Goal: Book appointment/travel/reservation

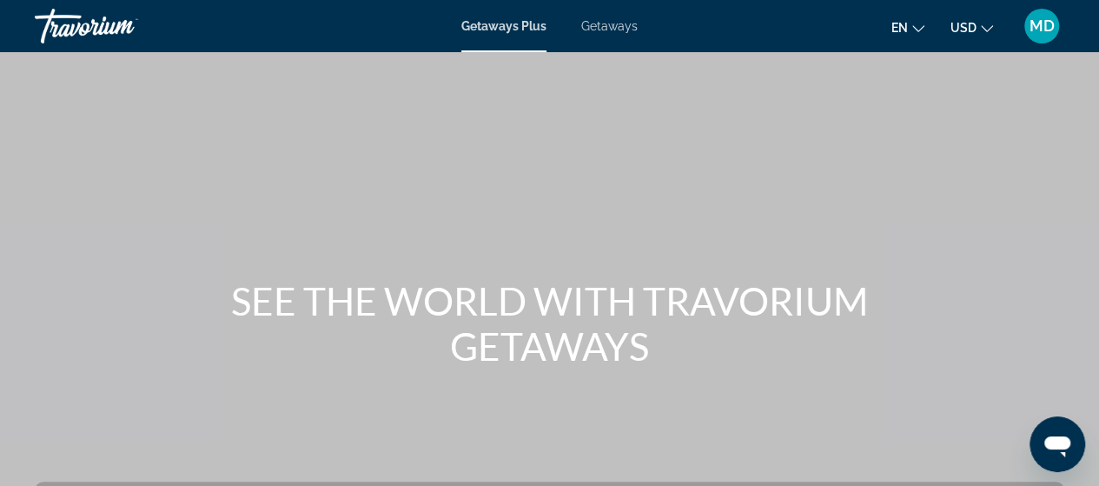
click at [919, 30] on icon "Change language" at bounding box center [918, 29] width 12 height 12
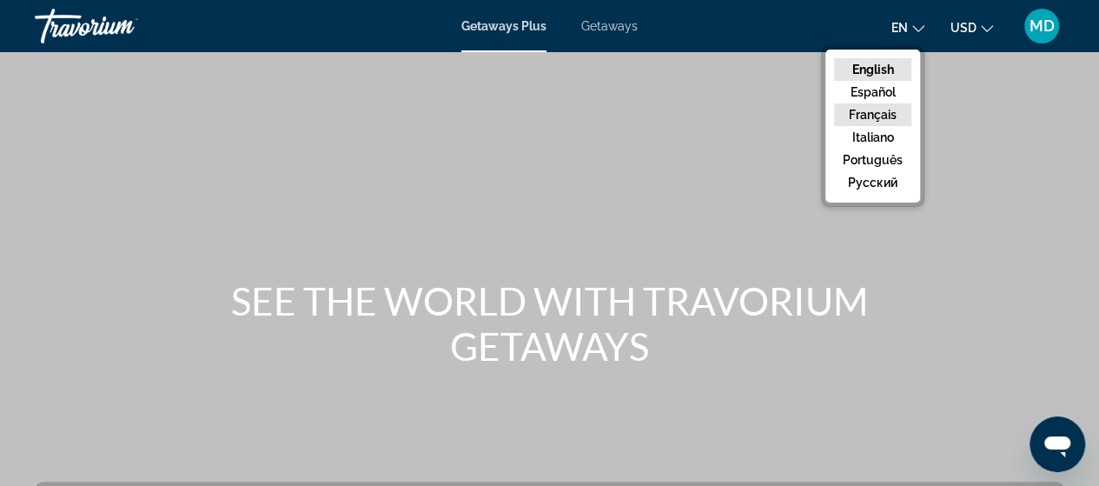
click at [883, 116] on button "Français" at bounding box center [872, 114] width 77 height 23
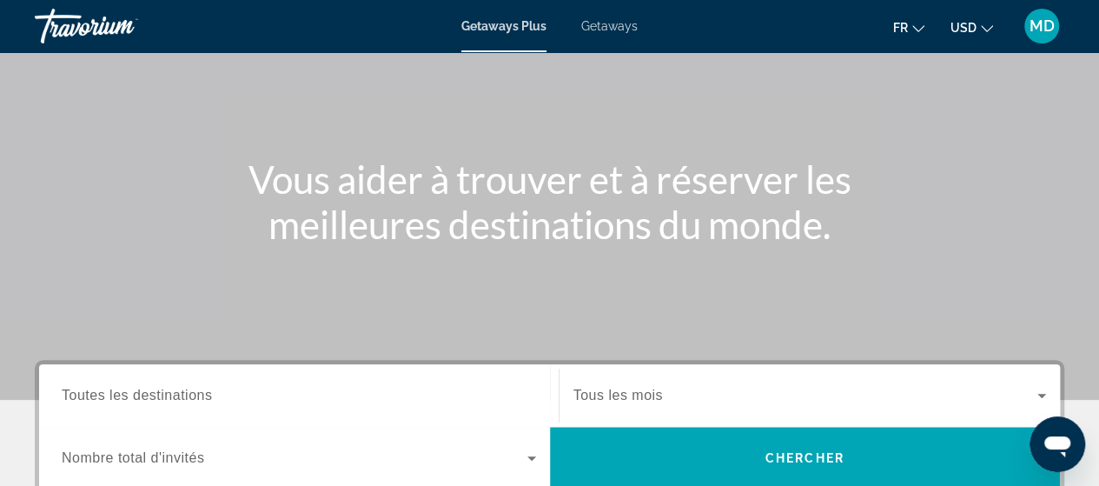
scroll to position [194, 0]
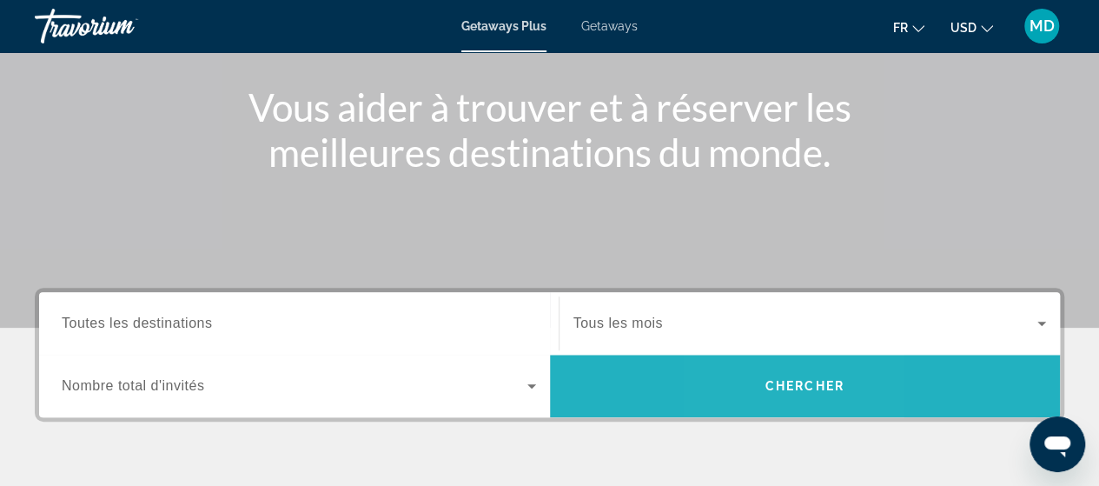
click at [762, 387] on span "Search" at bounding box center [805, 386] width 511 height 42
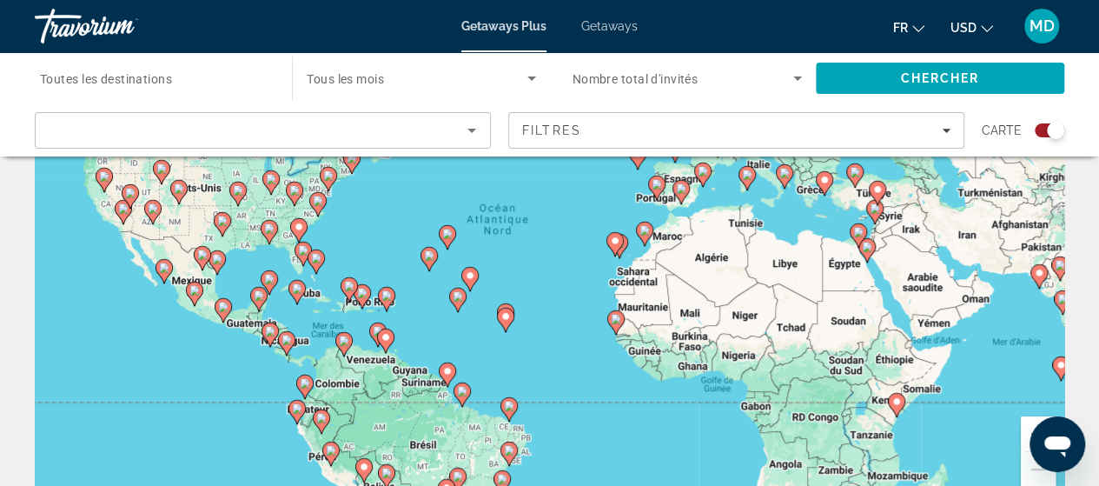
scroll to position [86, 0]
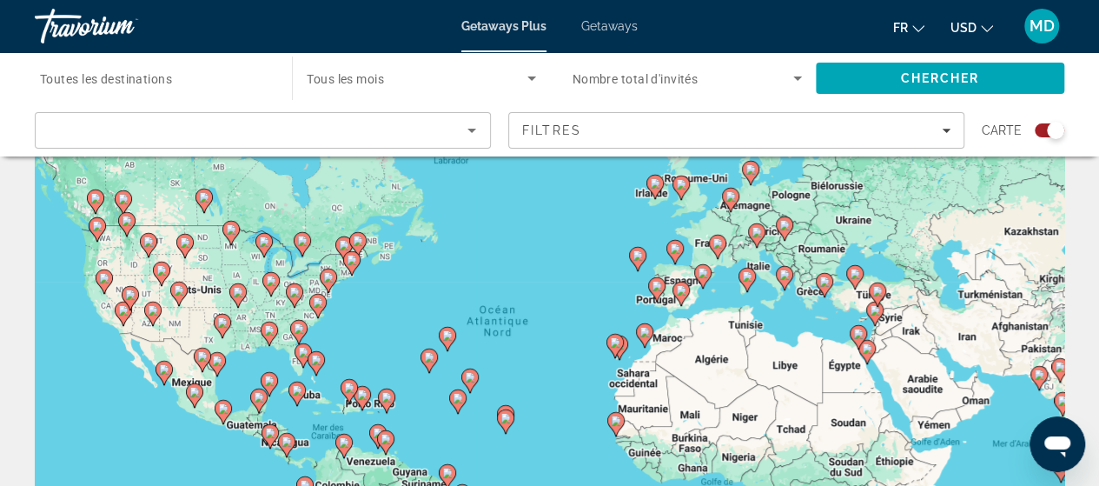
click at [115, 288] on div "Pour activer le glissement avec le clavier, appuyez sur Alt+Entrée. Une fois ce…" at bounding box center [550, 348] width 1030 height 521
click at [103, 276] on image "Main content" at bounding box center [104, 278] width 10 height 10
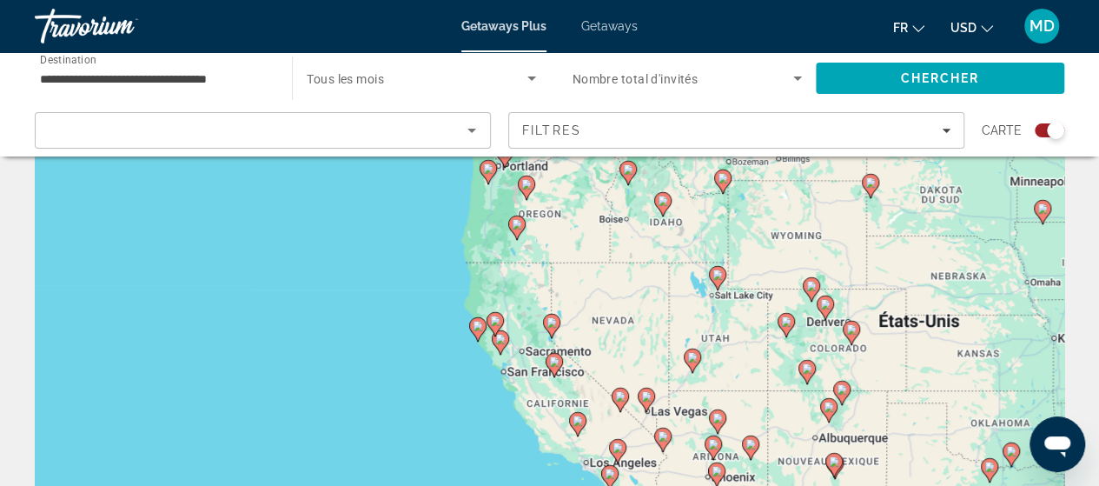
click at [647, 394] on image "Main content" at bounding box center [646, 396] width 10 height 10
type input "**********"
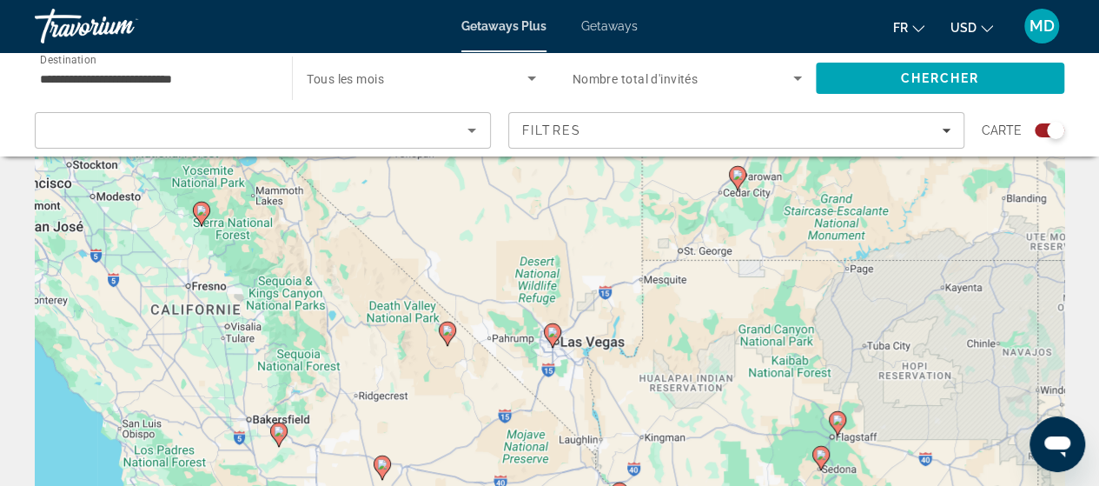
click at [554, 329] on image "Main content" at bounding box center [552, 332] width 10 height 10
click at [581, 348] on div "Pour activer le glissement avec le clavier, appuyez sur Alt+Entrée. Une fois ce…" at bounding box center [550, 348] width 1030 height 521
click at [529, 77] on icon "Search widget" at bounding box center [532, 78] width 9 height 4
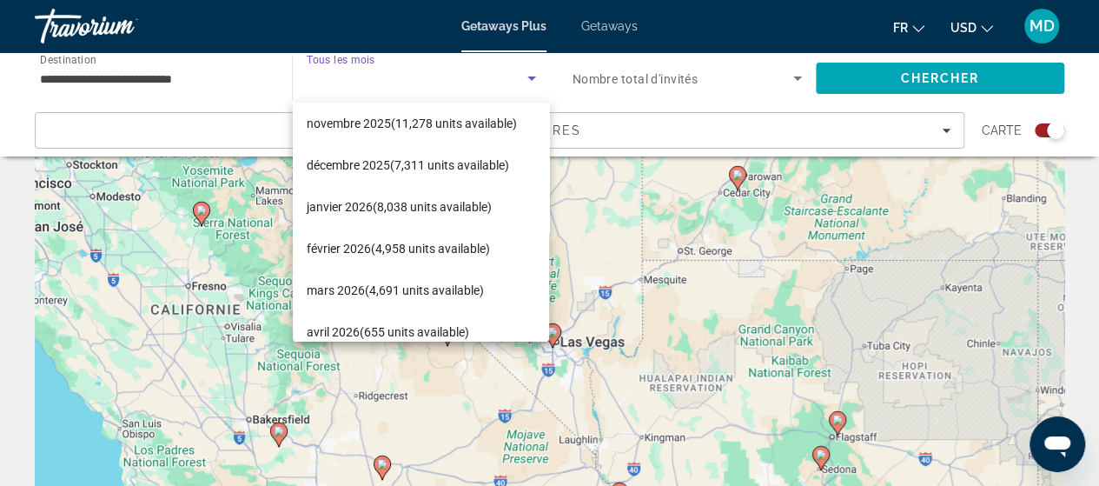
scroll to position [97, 0]
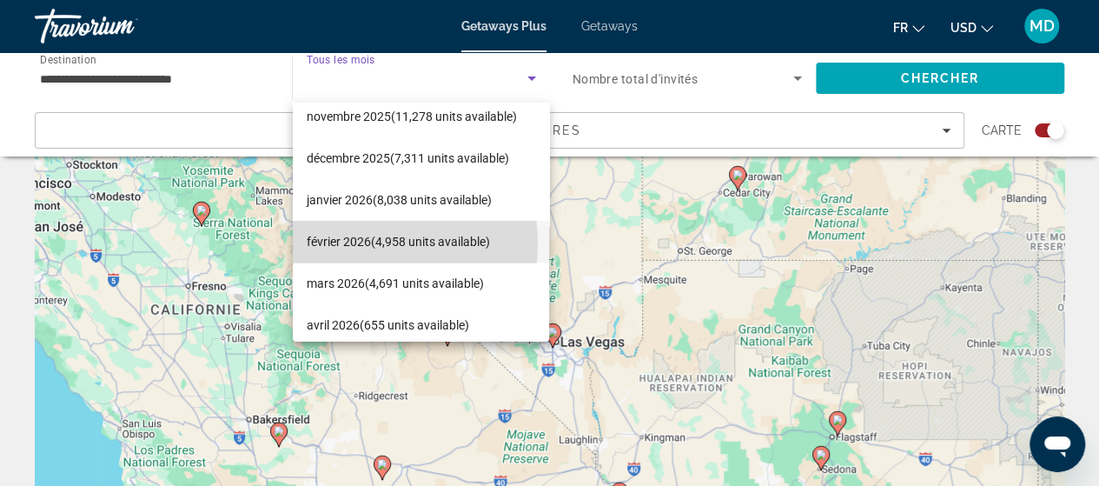
click at [360, 242] on span "[DATE] (4,958 units available)" at bounding box center [398, 241] width 183 height 21
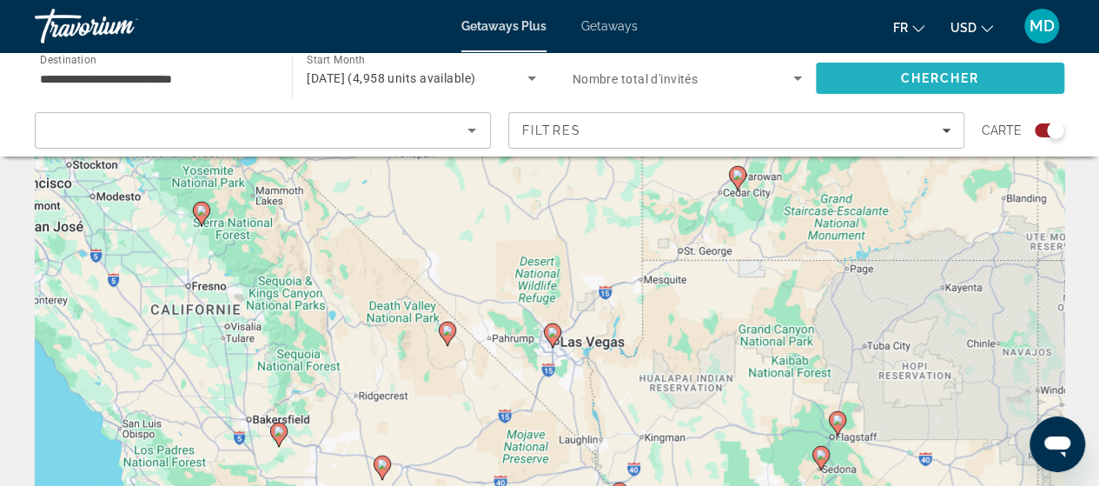
click at [926, 79] on span "Chercher" at bounding box center [939, 78] width 79 height 14
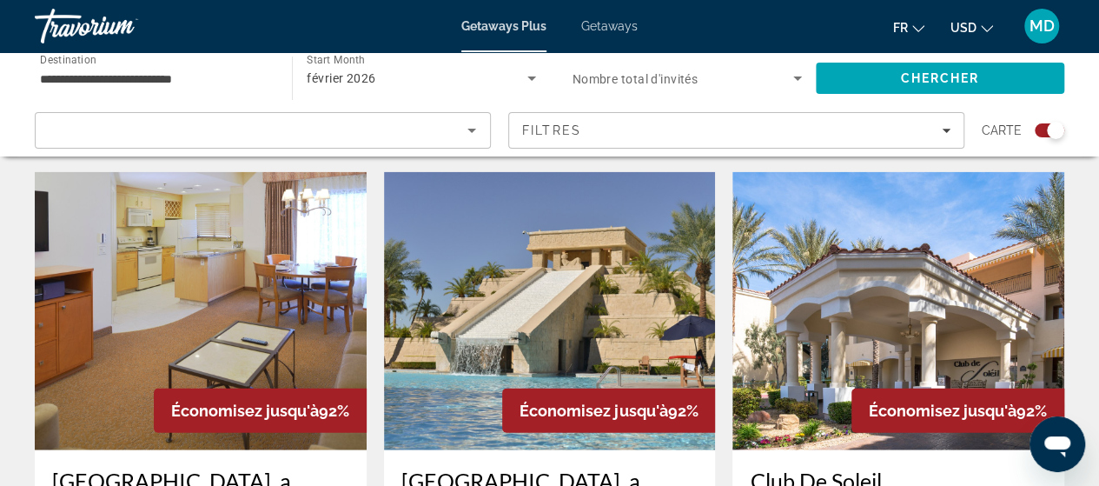
scroll to position [1995, 0]
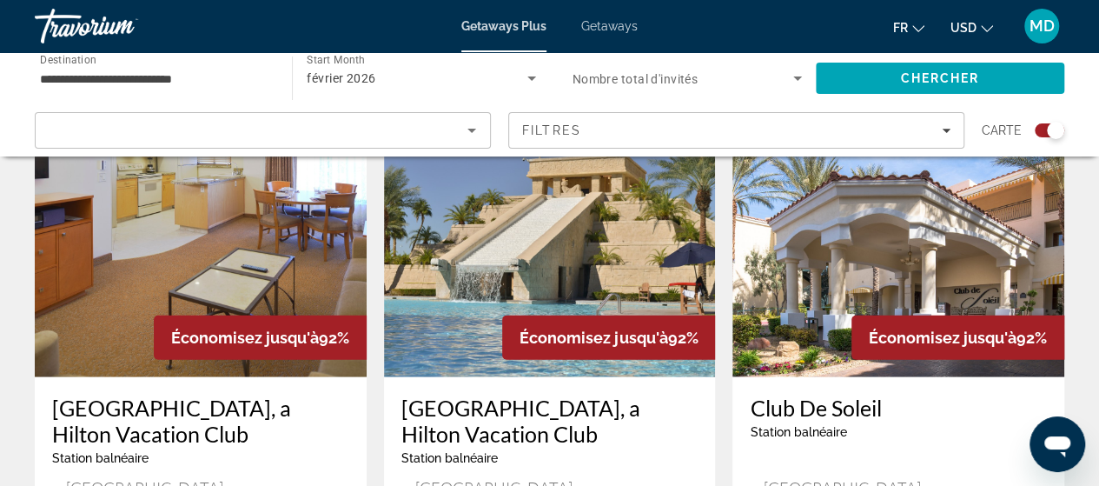
click at [985, 31] on icon "Change currency" at bounding box center [987, 29] width 12 height 12
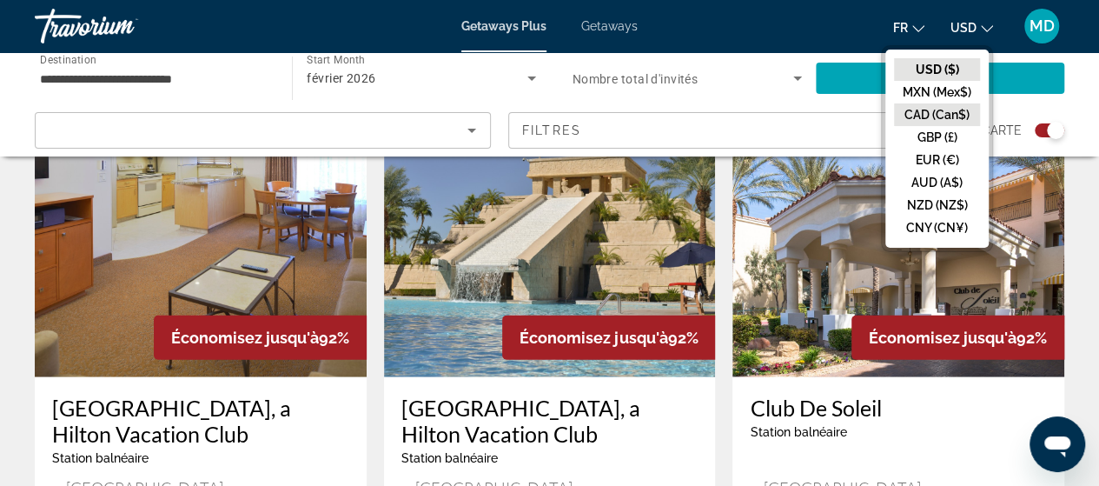
click at [942, 117] on button "CAD (Can$)" at bounding box center [937, 114] width 86 height 23
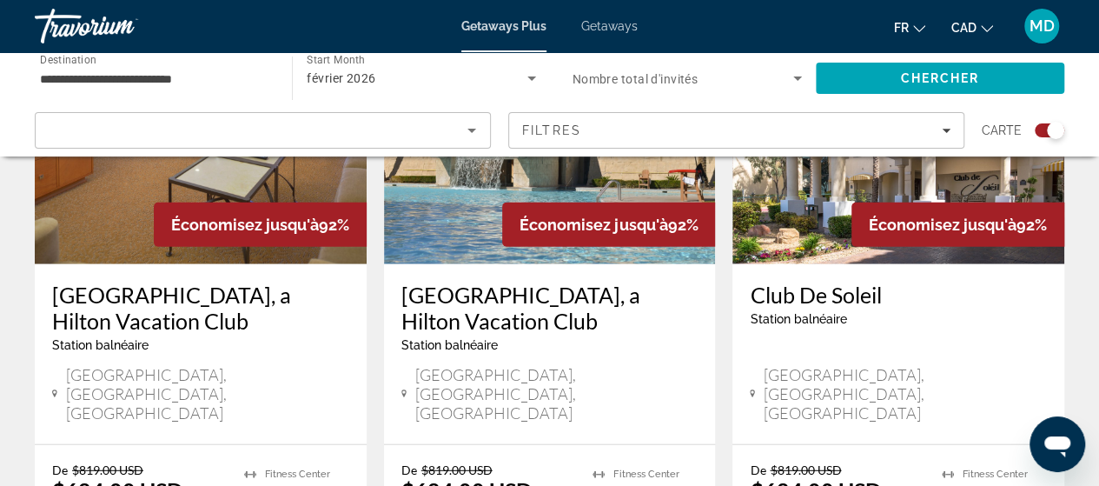
scroll to position [2137, 0]
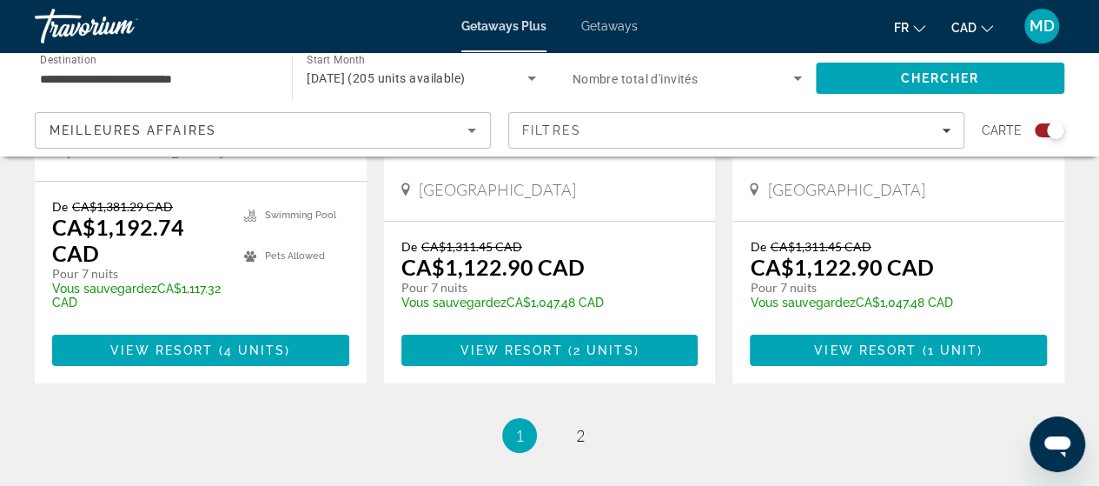
scroll to position [3101, 0]
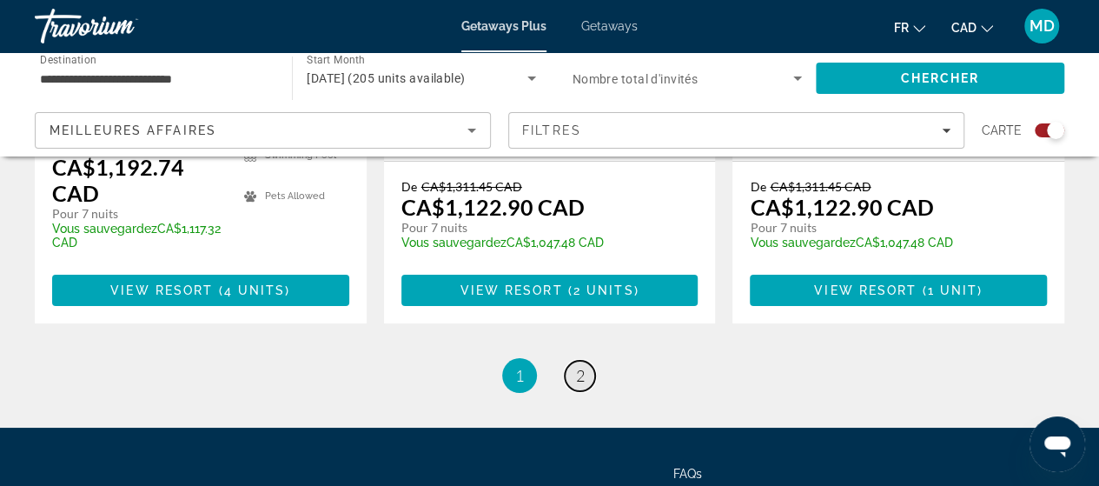
click at [588, 361] on link "page 2" at bounding box center [580, 376] width 30 height 30
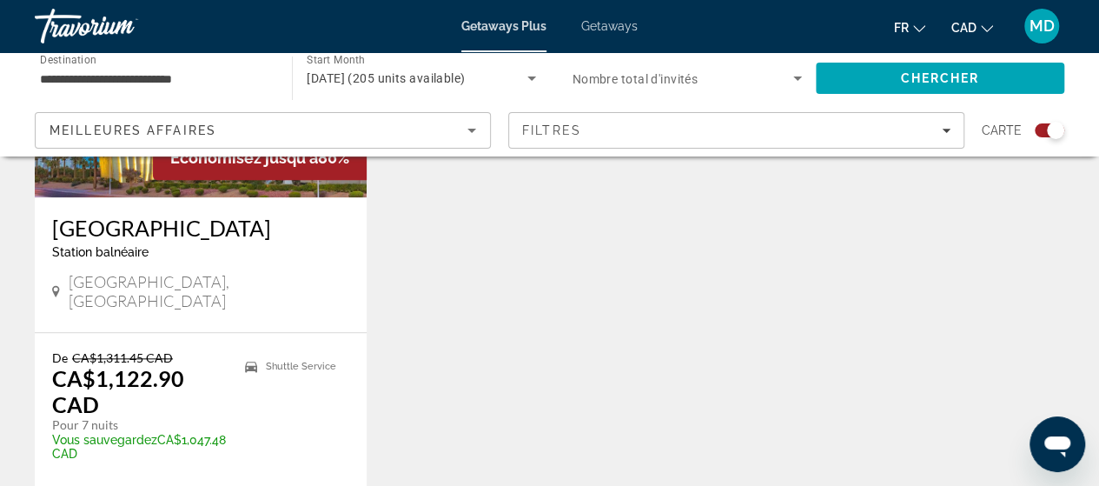
scroll to position [846, 0]
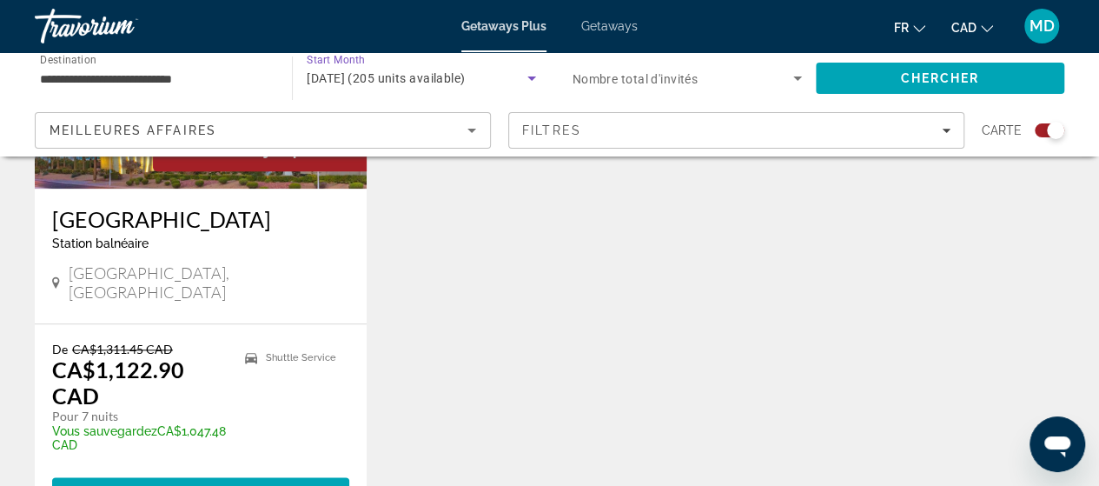
click at [528, 77] on icon "Search widget" at bounding box center [532, 78] width 9 height 4
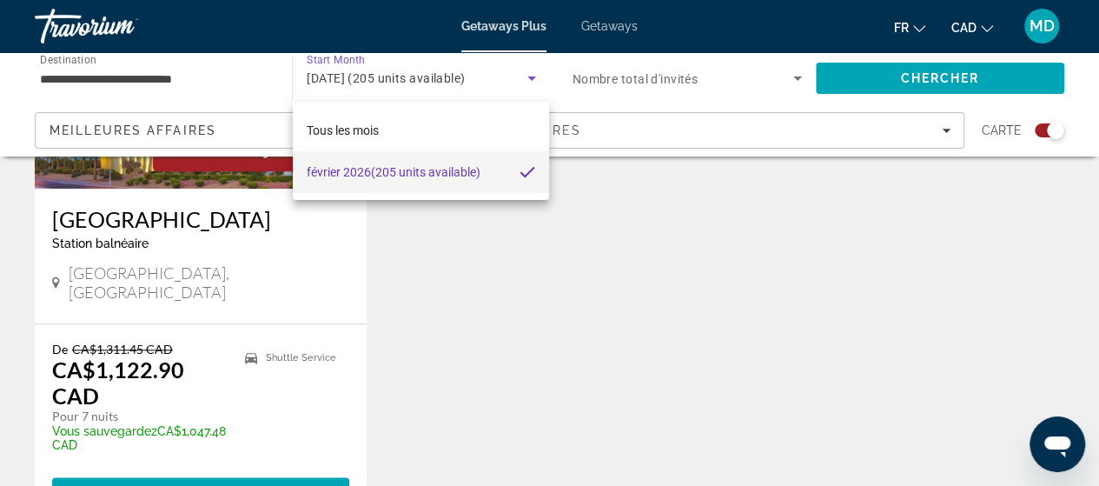
click at [382, 83] on div at bounding box center [549, 243] width 1099 height 486
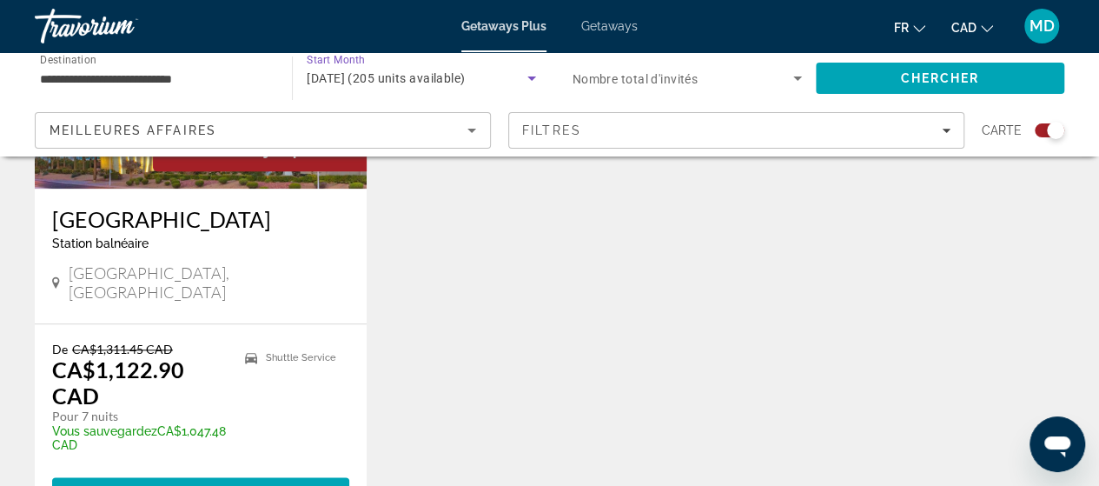
click at [360, 76] on span "février 2026 (205 units available)" at bounding box center [386, 78] width 158 height 14
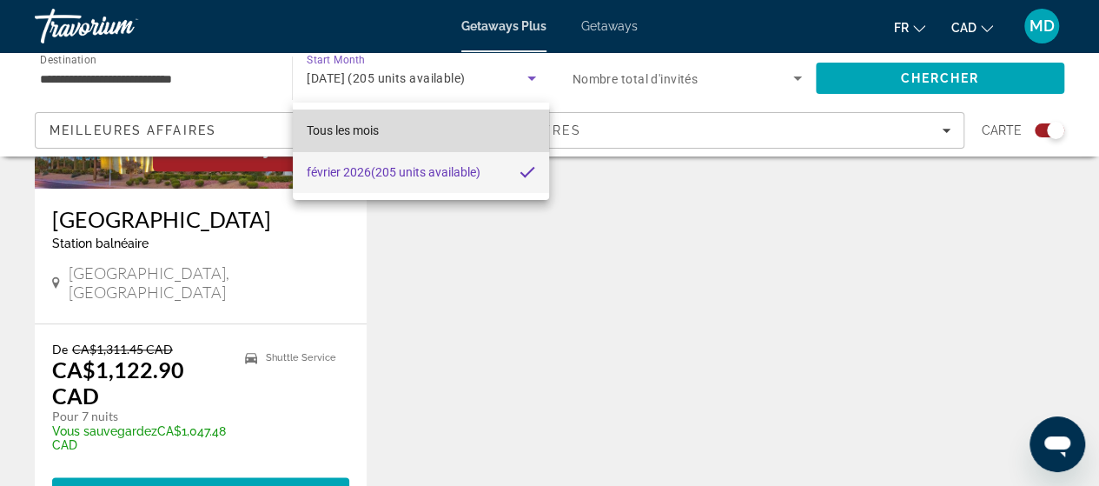
click at [356, 128] on span "Tous les mois" at bounding box center [343, 130] width 72 height 14
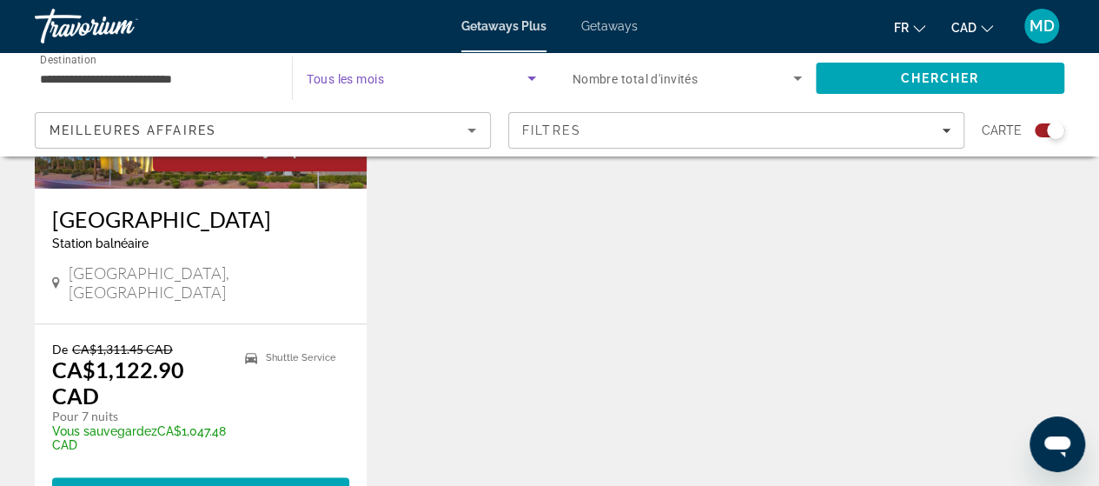
click at [530, 78] on icon "Search widget" at bounding box center [531, 78] width 21 height 21
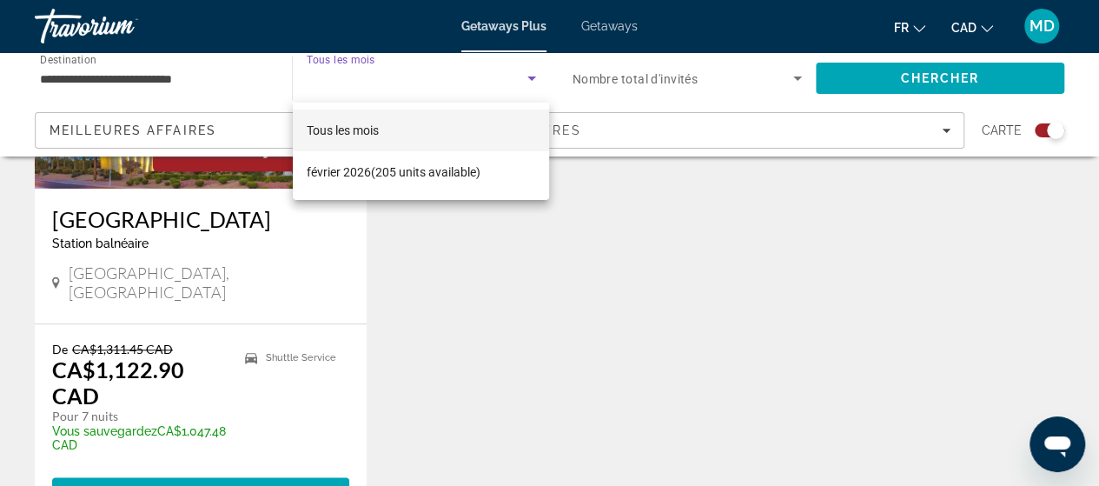
click at [693, 246] on div at bounding box center [549, 243] width 1099 height 486
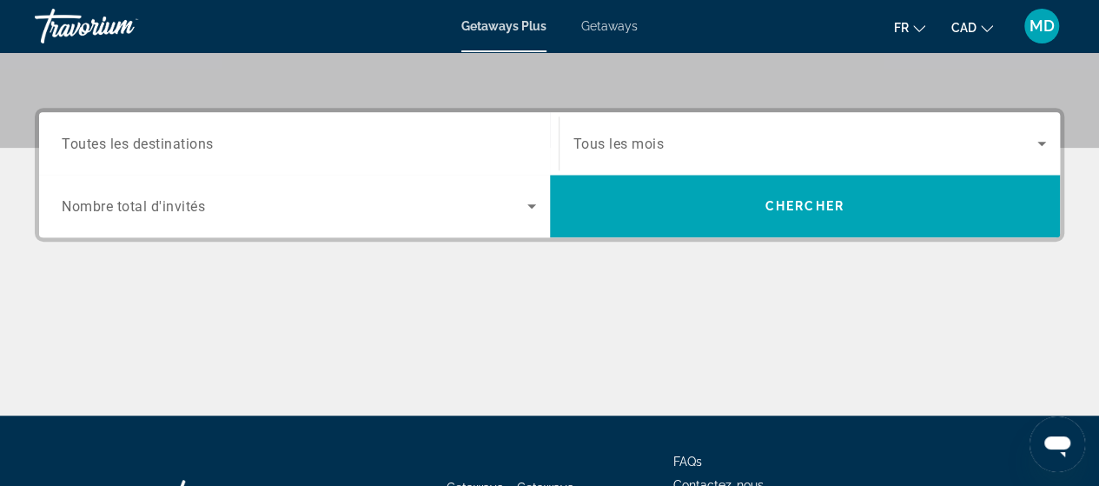
scroll to position [367, 0]
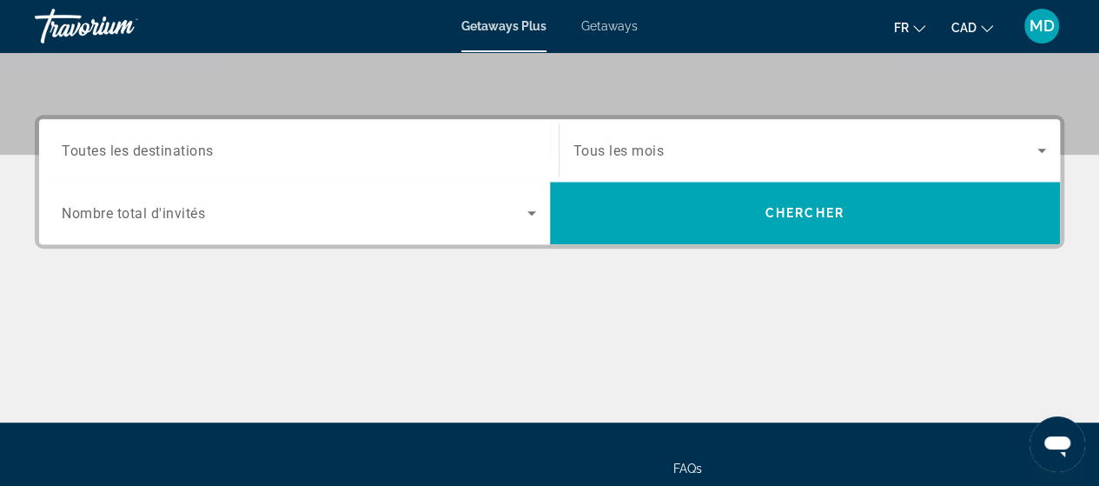
click at [154, 156] on span "Toutes les destinations" at bounding box center [138, 150] width 152 height 17
click at [154, 156] on input "Destination Toutes les destinations" at bounding box center [299, 151] width 474 height 21
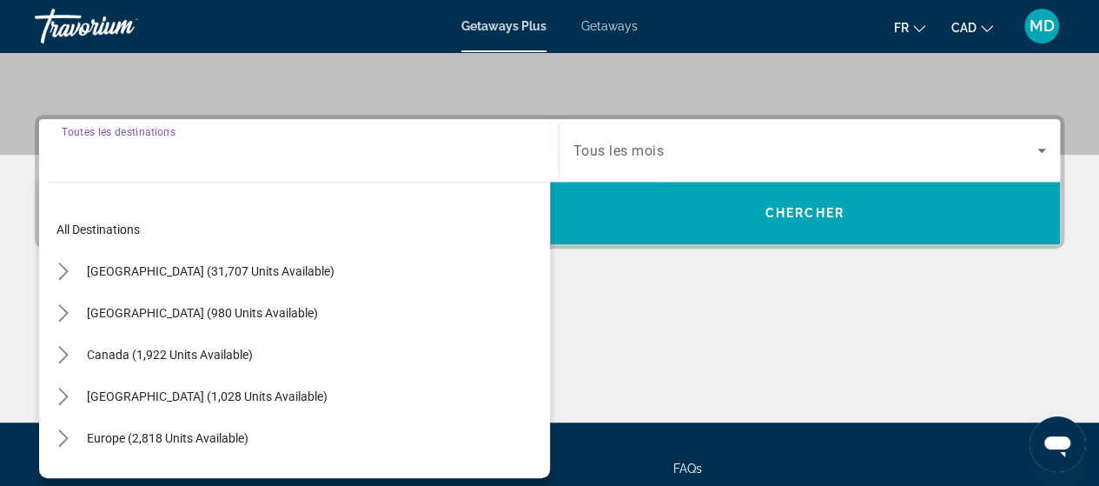
scroll to position [424, 0]
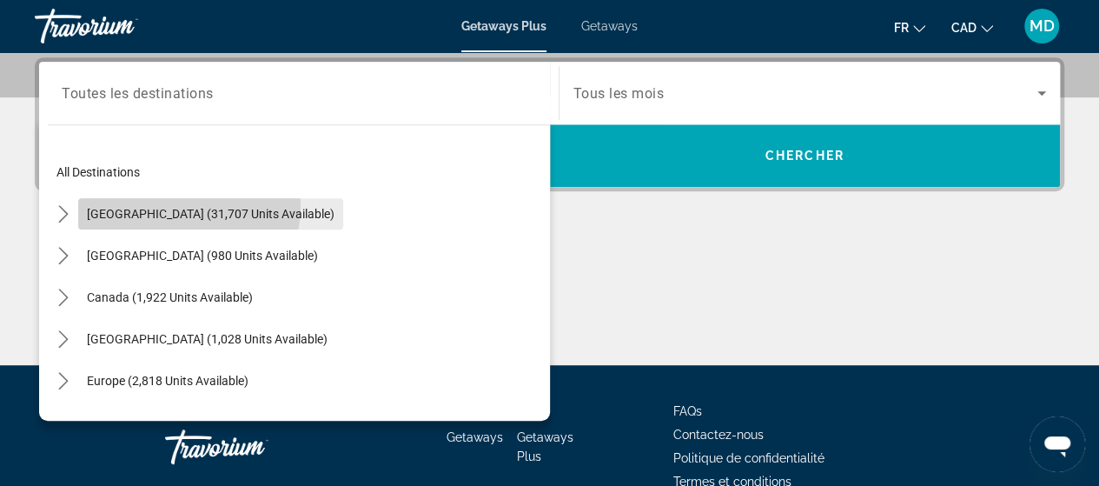
click at [156, 203] on span "Select destination: United States (31,707 units available)" at bounding box center [210, 214] width 265 height 42
type input "**********"
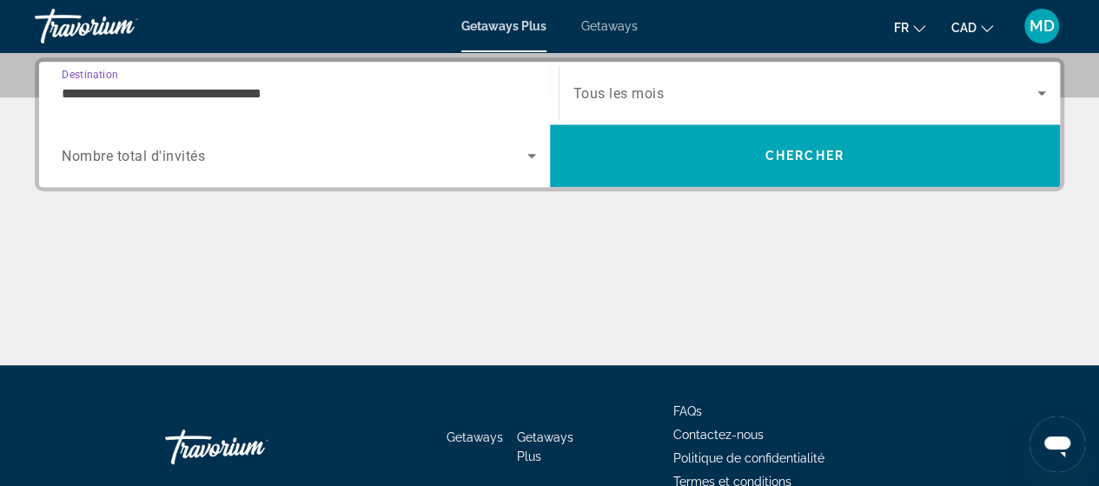
click at [663, 92] on span "Tous les mois" at bounding box center [619, 93] width 91 height 17
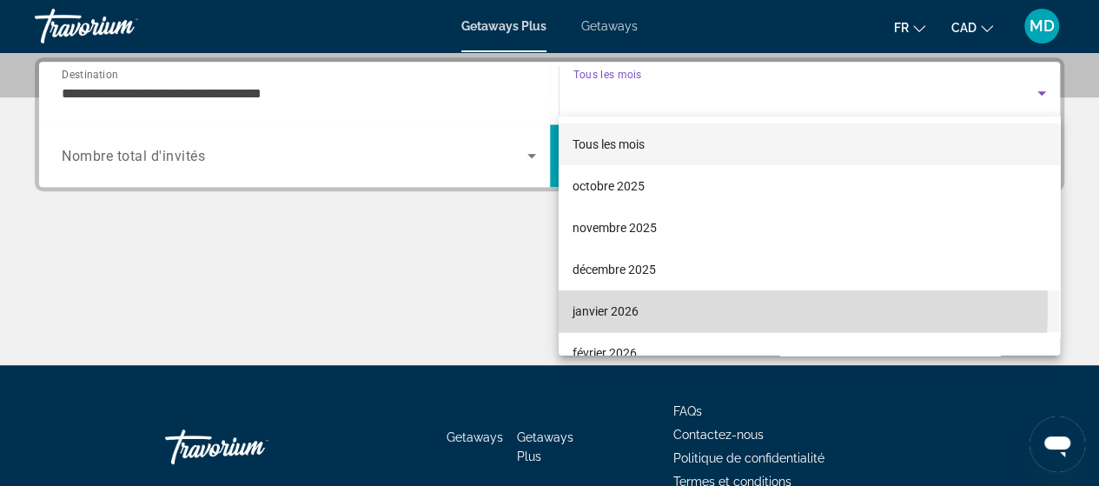
click at [618, 305] on span "janvier 2026" at bounding box center [606, 311] width 66 height 21
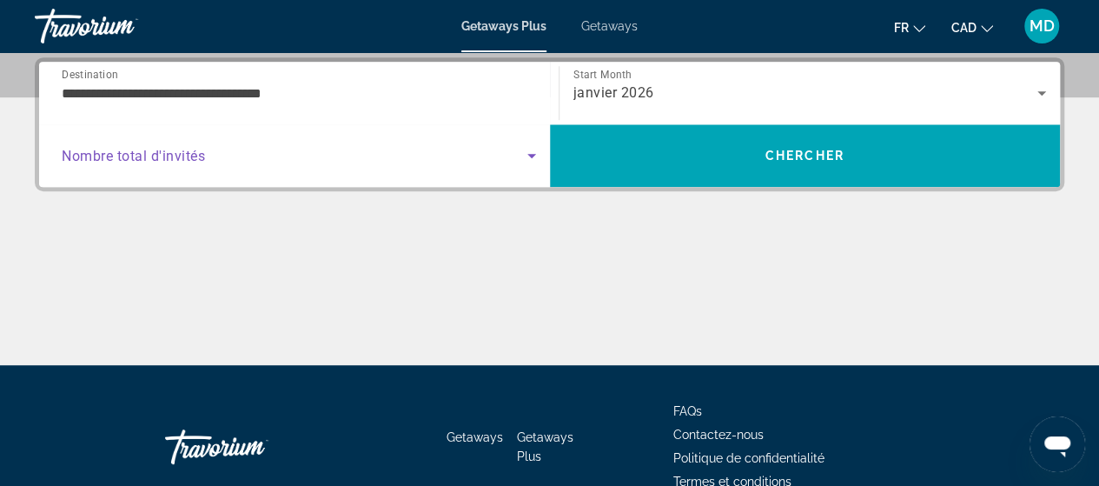
click at [531, 154] on icon "Search widget" at bounding box center [532, 156] width 9 height 4
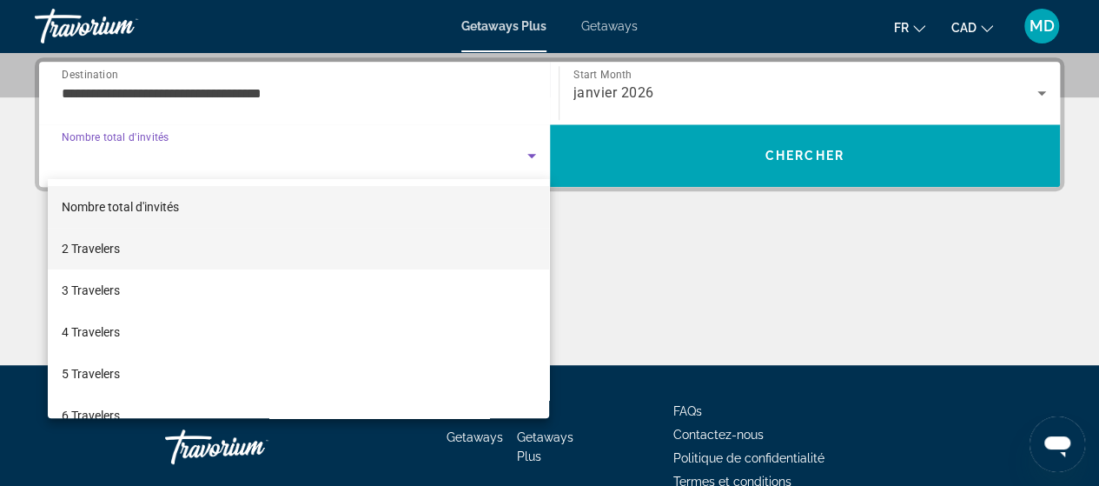
click at [412, 256] on mat-option "2 Travelers" at bounding box center [299, 249] width 502 height 42
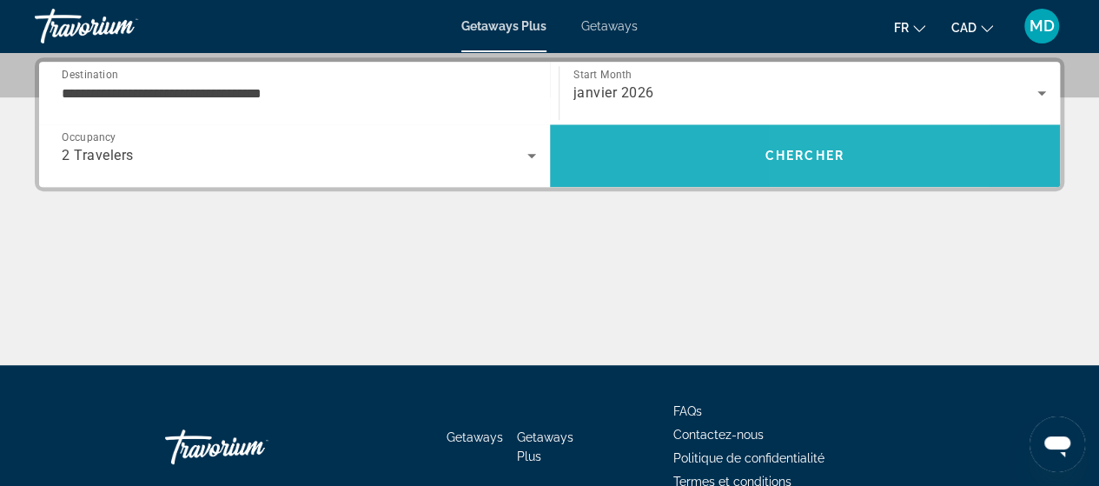
click at [821, 157] on span "Chercher" at bounding box center [805, 156] width 79 height 14
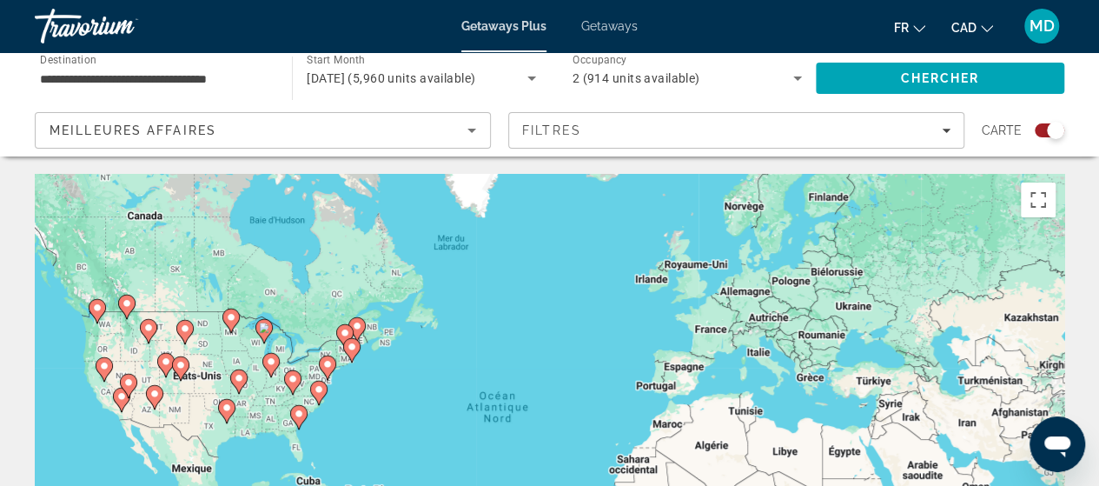
drag, startPoint x: 821, startPoint y: 157, endPoint x: 655, endPoint y: 178, distance: 167.3
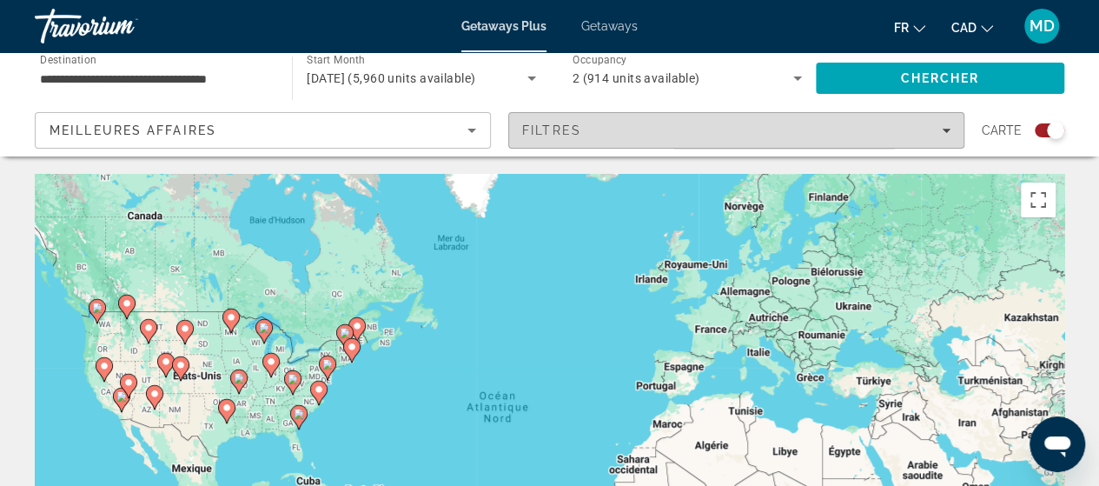
click at [710, 141] on span "Filters" at bounding box center [736, 130] width 455 height 42
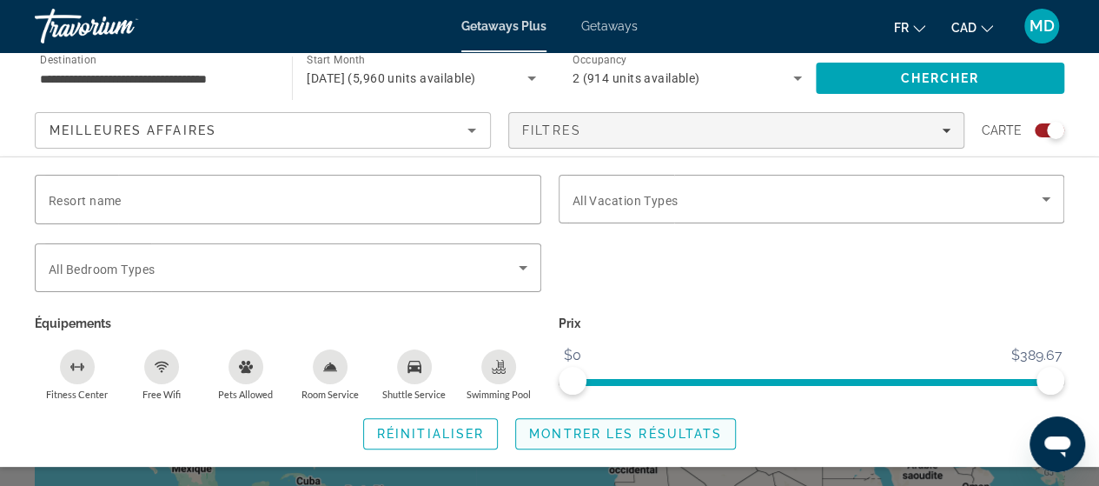
click at [595, 432] on span "Montrer les résultats" at bounding box center [625, 434] width 193 height 14
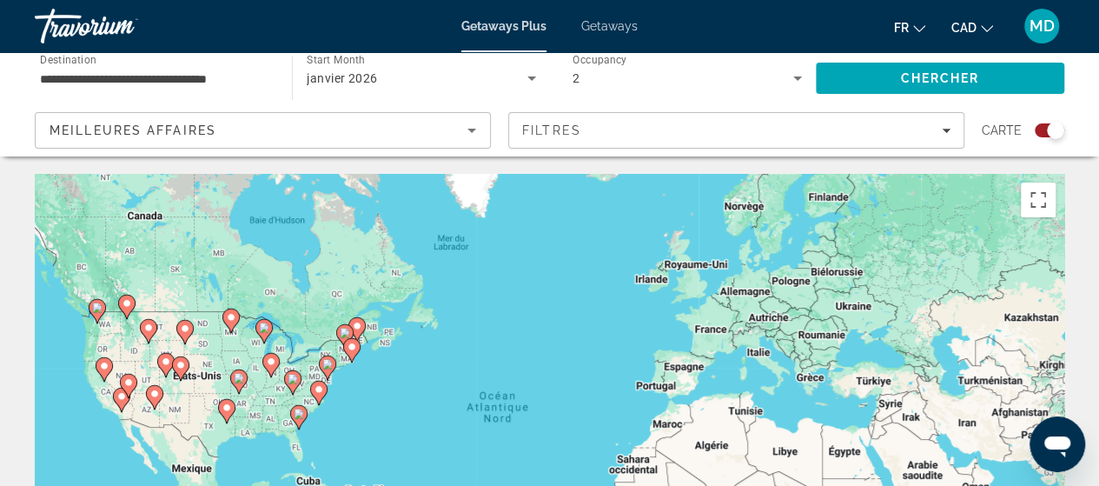
click at [141, 408] on div "Pour activer le glissement avec le clavier, appuyez sur Alt+Entrée. Une fois ce…" at bounding box center [550, 434] width 1030 height 521
click at [130, 387] on image "Main content" at bounding box center [128, 382] width 10 height 10
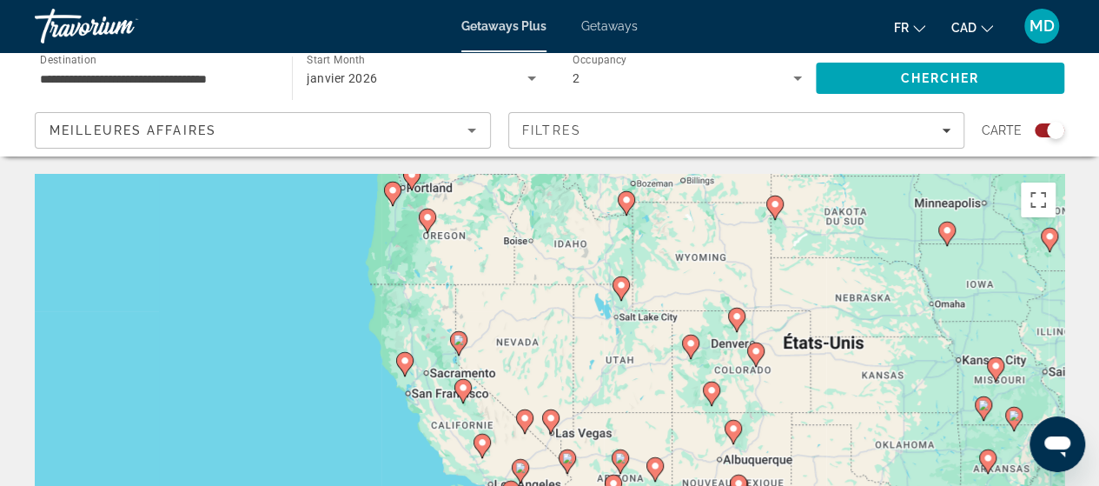
click at [550, 420] on image "Main content" at bounding box center [551, 418] width 10 height 10
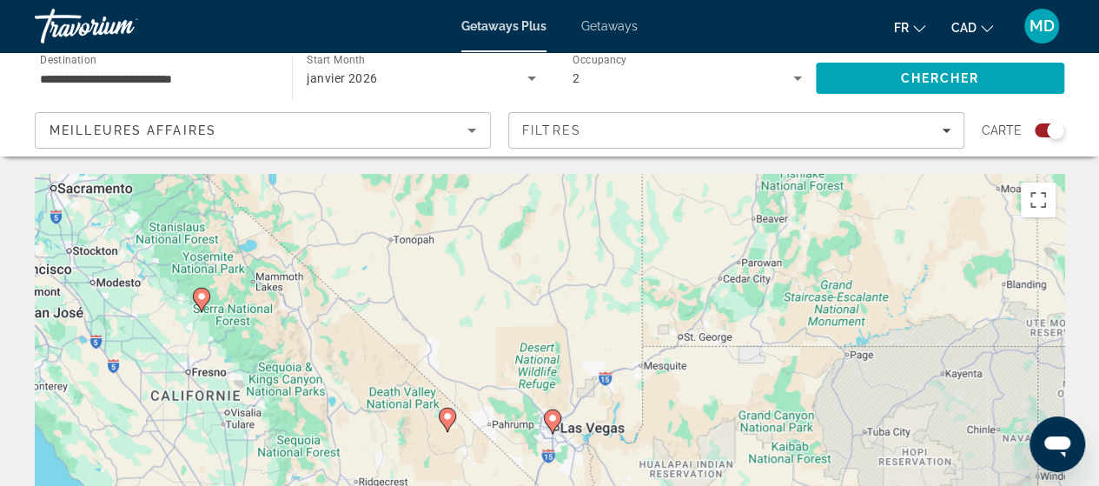
click at [582, 434] on div "Pour activer le glissement avec le clavier, appuyez sur Alt+Entrée. Une fois ce…" at bounding box center [550, 434] width 1030 height 521
click at [557, 418] on image "Main content" at bounding box center [552, 418] width 10 height 10
type input "**********"
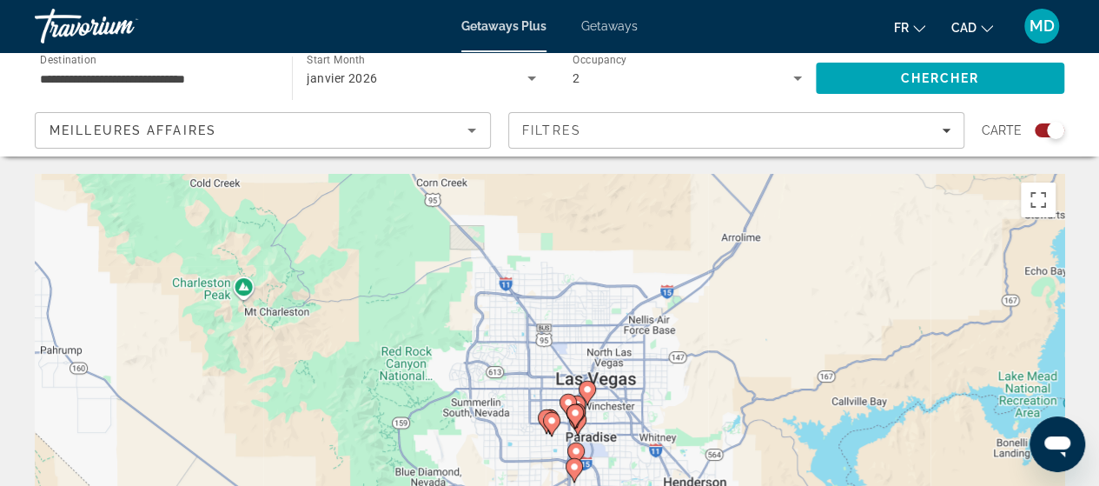
click at [651, 424] on div "Pour naviguer, appuyez sur les touches fléchées. Pour activer le glissement ave…" at bounding box center [550, 434] width 1030 height 521
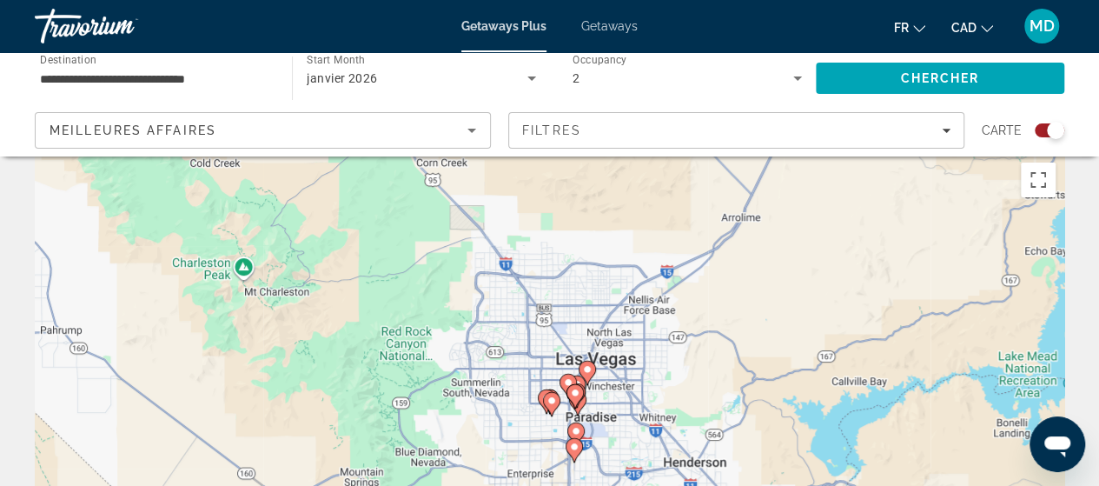
scroll to position [43, 0]
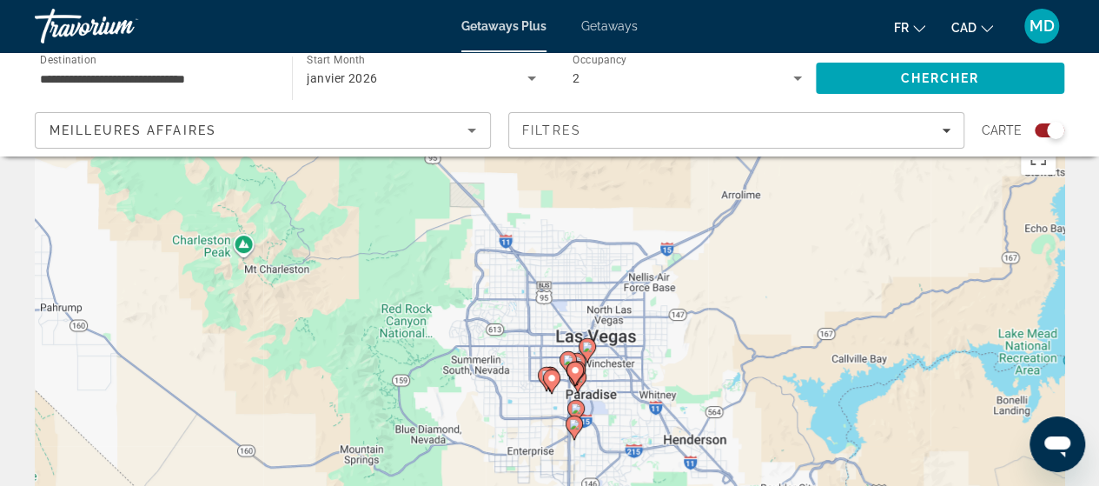
click at [589, 348] on image "Main content" at bounding box center [587, 347] width 10 height 10
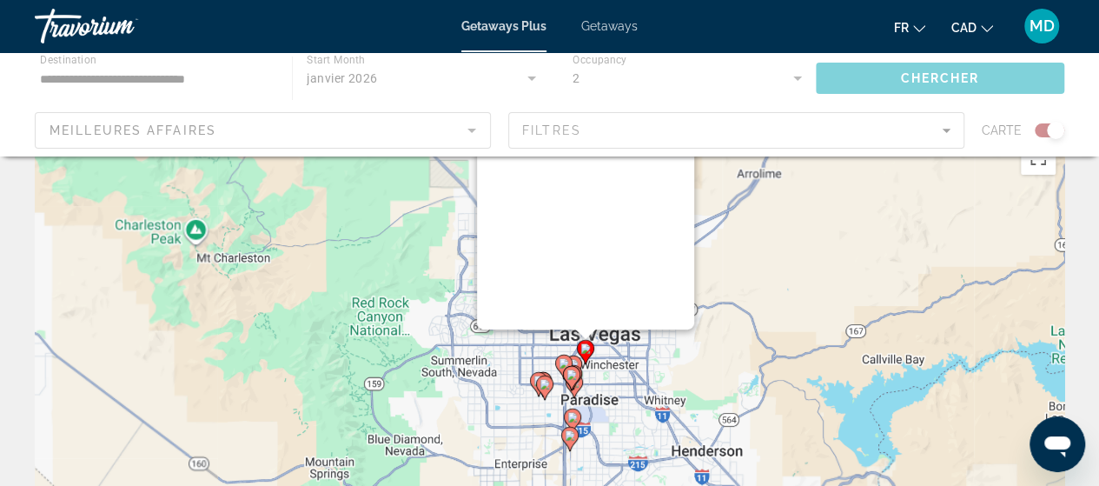
scroll to position [0, 0]
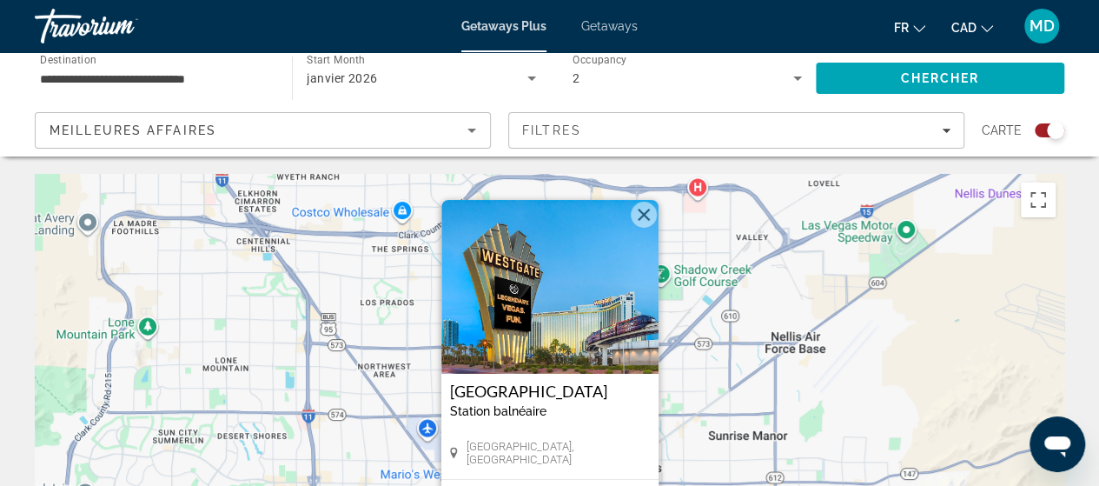
click at [838, 390] on div "Pour activer le glissement avec le clavier, appuyez sur Alt+Entrée. Une fois ce…" at bounding box center [550, 434] width 1030 height 521
click at [640, 217] on button "Fermer" at bounding box center [644, 215] width 26 height 26
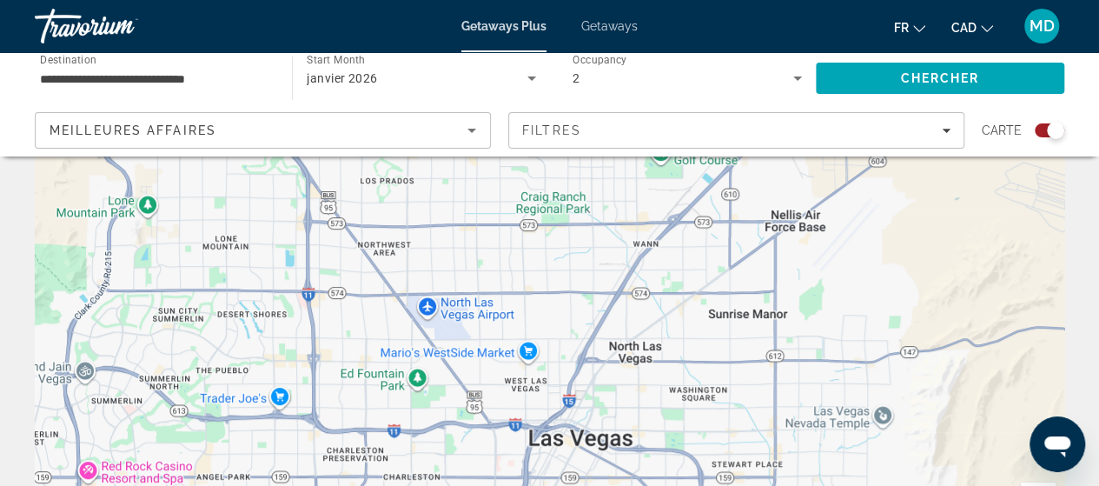
scroll to position [281, 0]
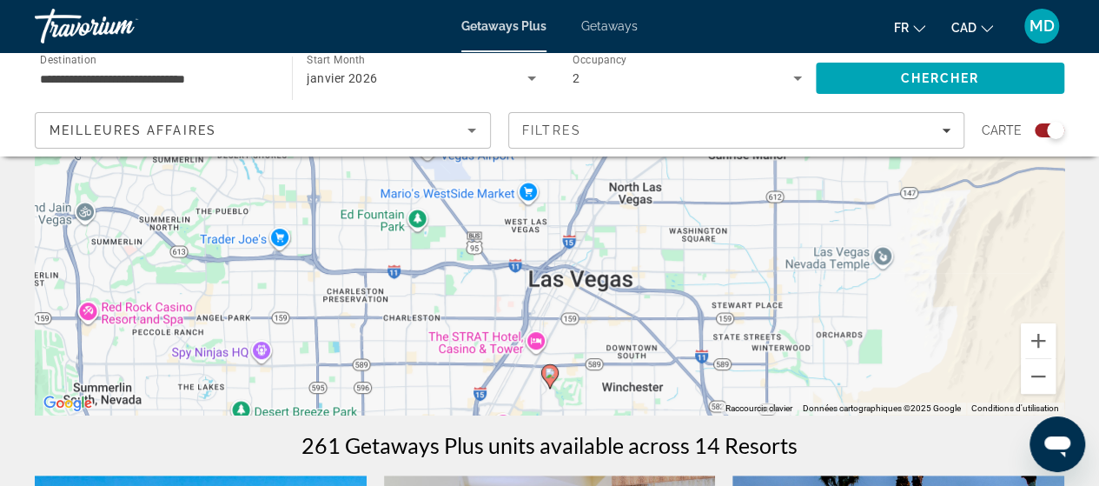
click at [598, 284] on div "Pour naviguer, appuyez sur les touches fléchées. Pour activer le glissement ave…" at bounding box center [550, 153] width 1030 height 521
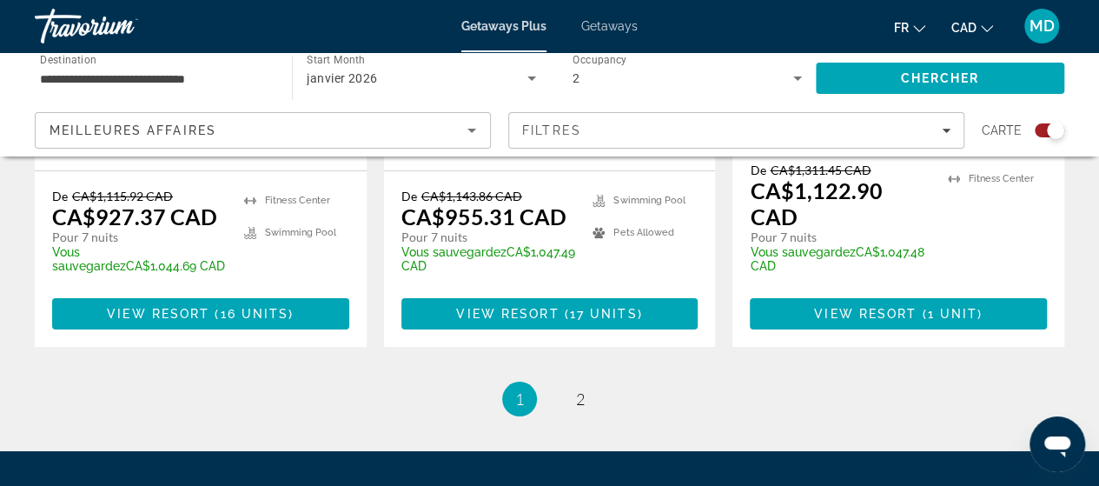
scroll to position [3075, 0]
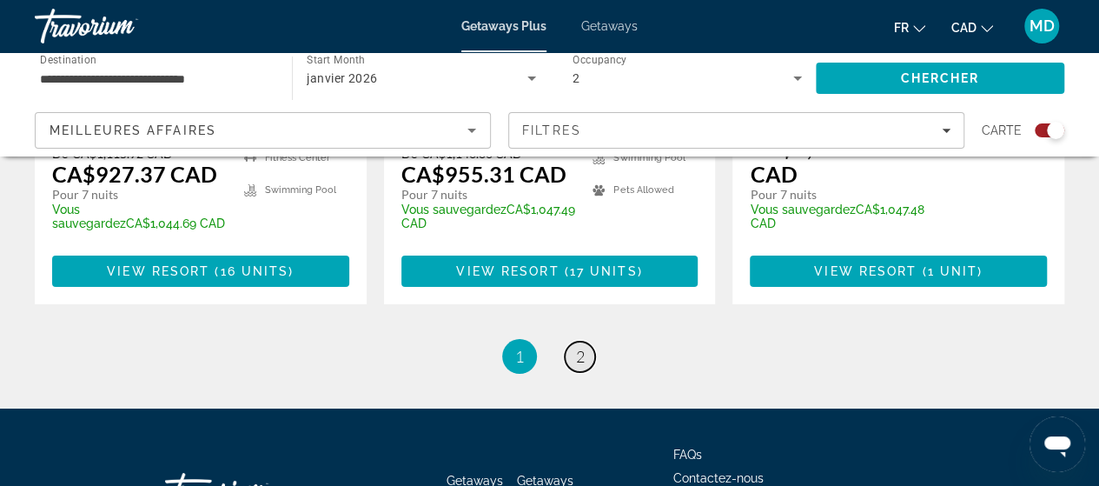
click at [580, 347] on span "2" at bounding box center [580, 356] width 9 height 19
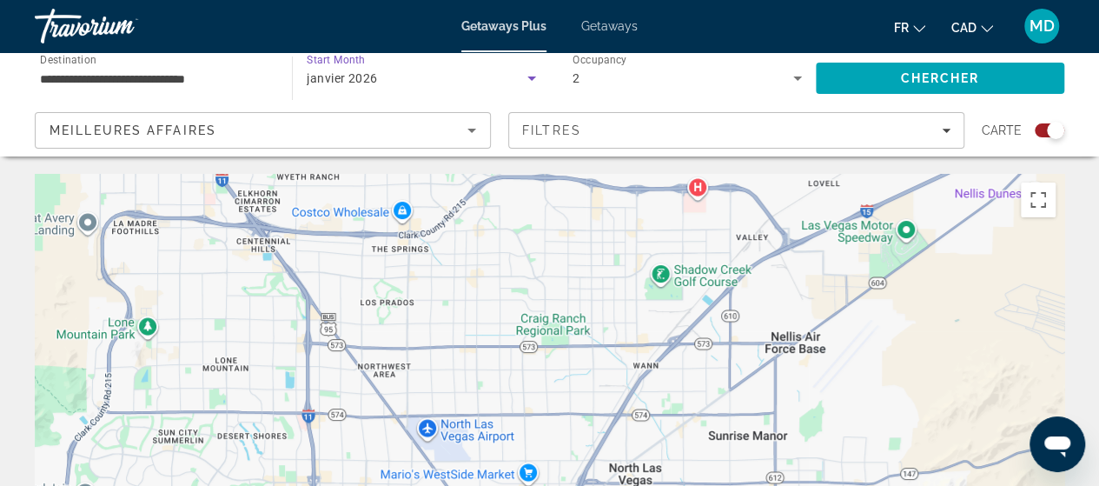
click at [533, 77] on icon "Search widget" at bounding box center [532, 78] width 9 height 4
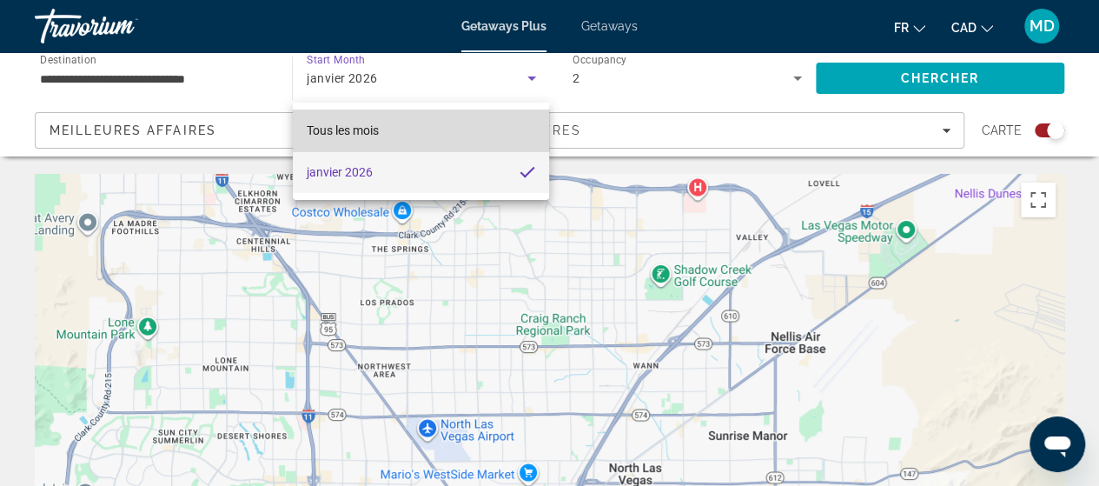
click at [372, 131] on span "Tous les mois" at bounding box center [343, 130] width 72 height 14
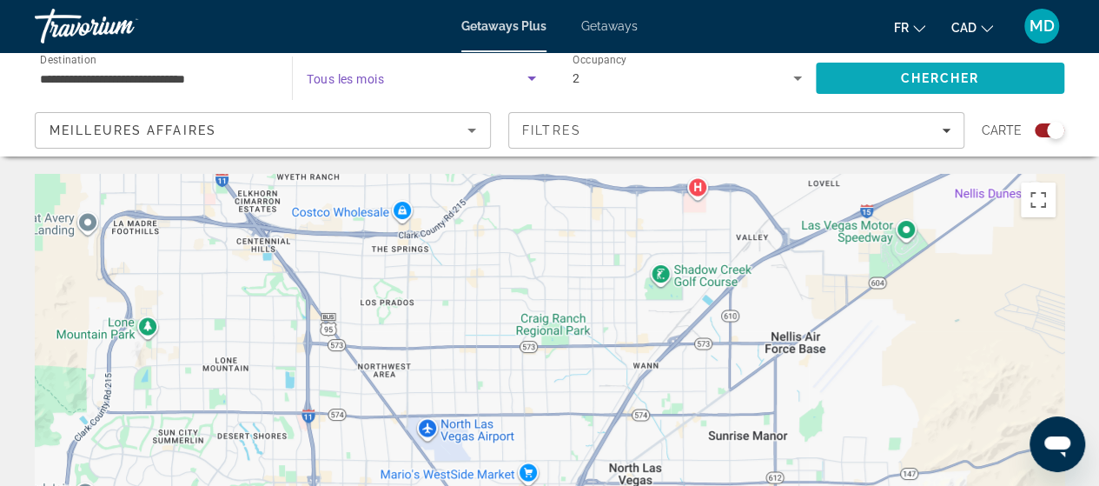
click at [870, 70] on span "Search" at bounding box center [940, 78] width 249 height 42
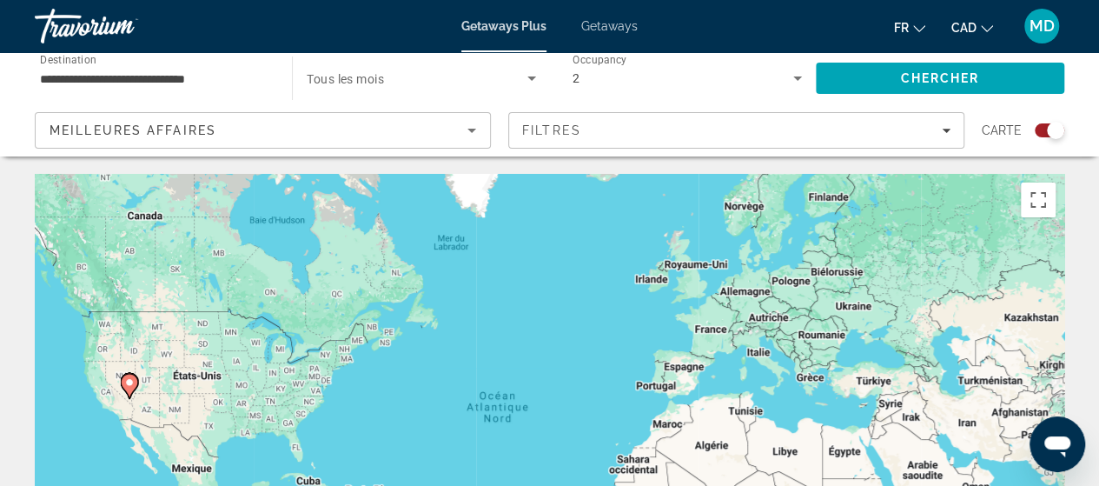
click at [478, 76] on span "Search widget" at bounding box center [417, 78] width 220 height 21
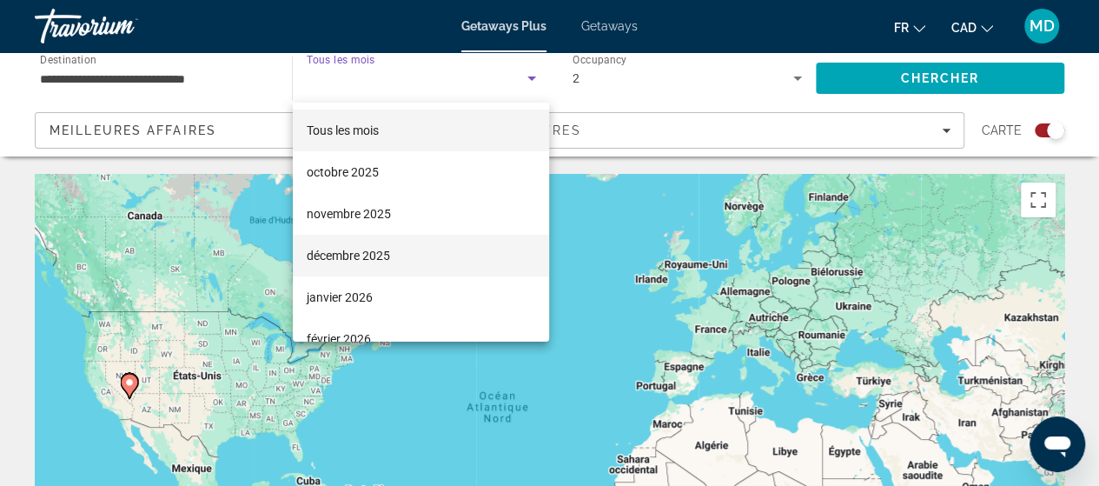
click at [369, 246] on span "décembre 2025" at bounding box center [348, 255] width 83 height 21
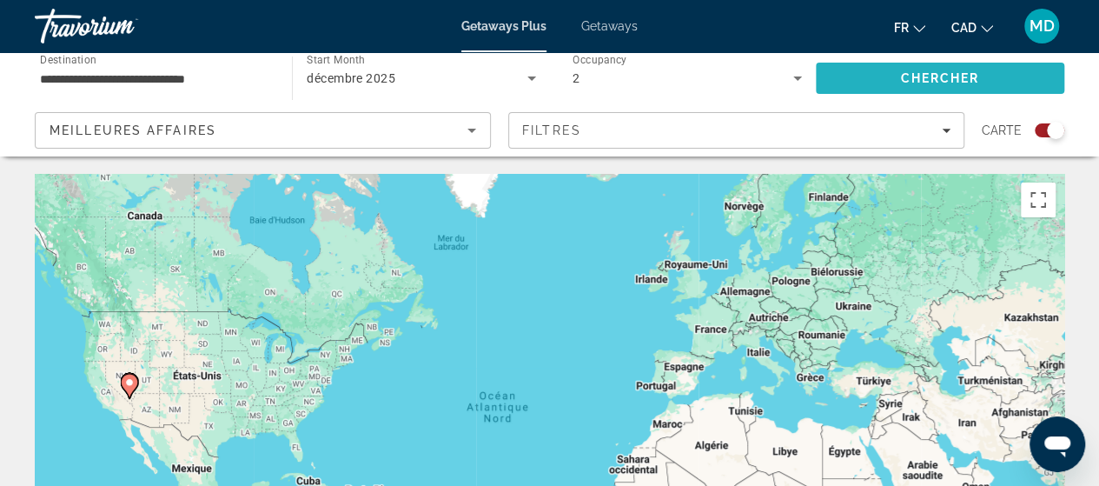
click at [881, 75] on span "Search" at bounding box center [940, 78] width 249 height 42
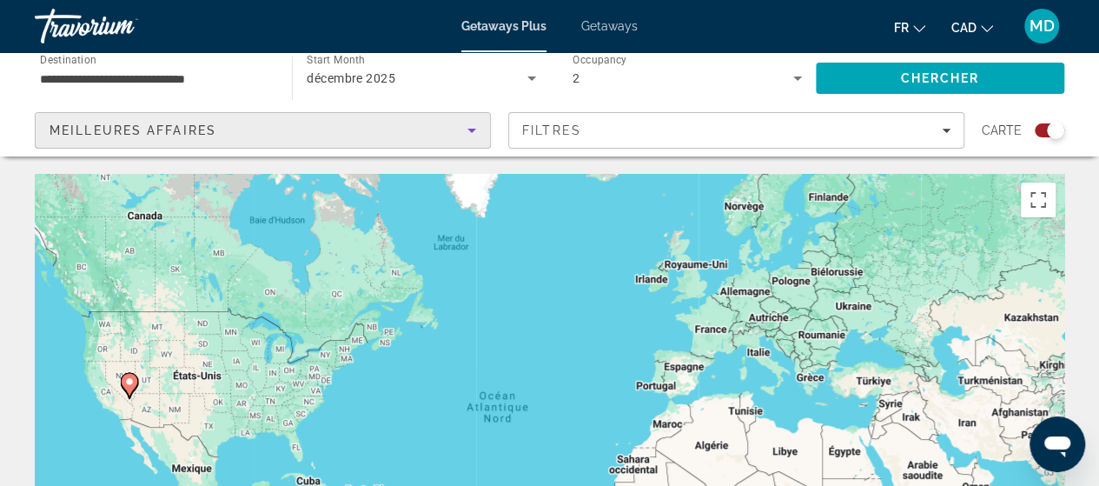
click at [470, 133] on icon "Sort by" at bounding box center [471, 130] width 21 height 21
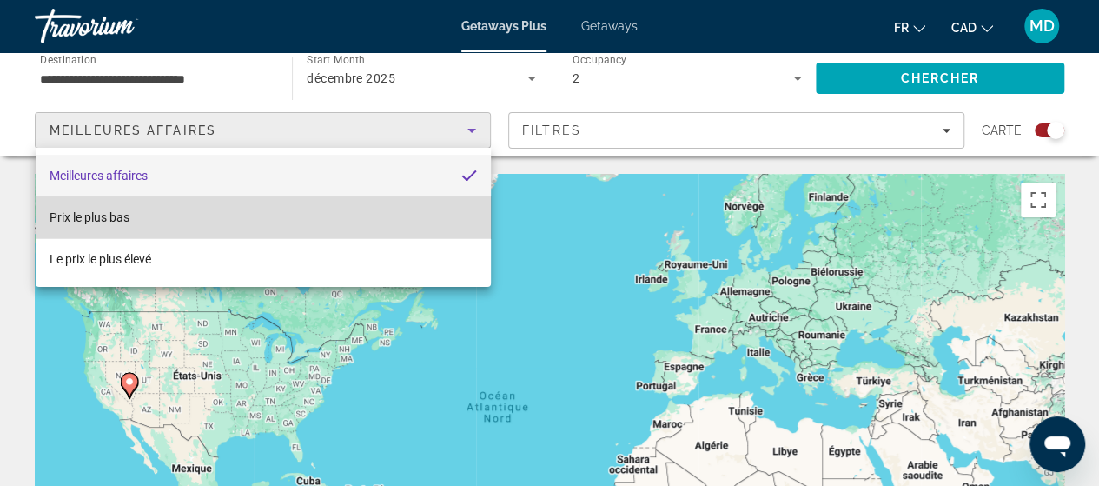
click at [375, 220] on mat-option "Prix ​​le plus bas" at bounding box center [263, 217] width 455 height 42
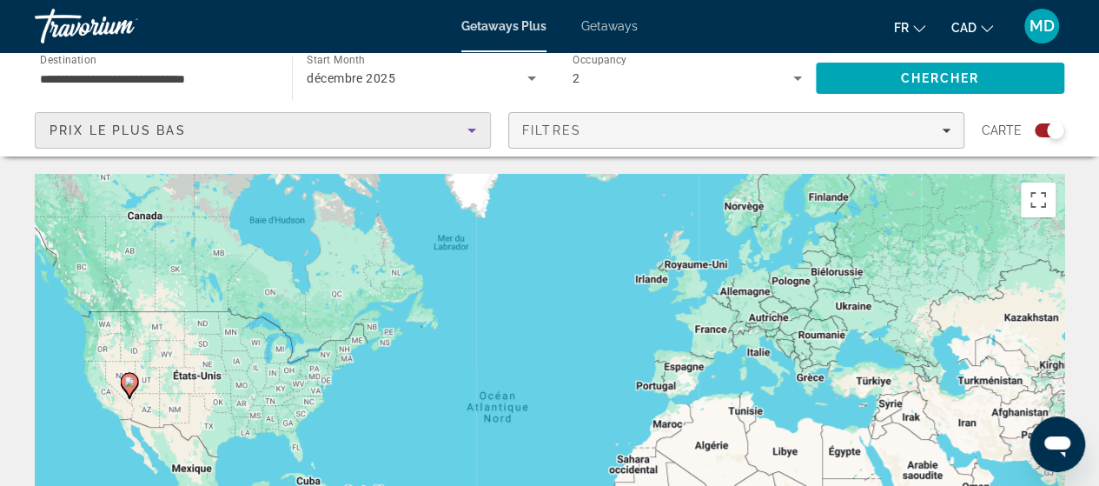
click at [946, 130] on icon "Filters" at bounding box center [946, 131] width 9 height 4
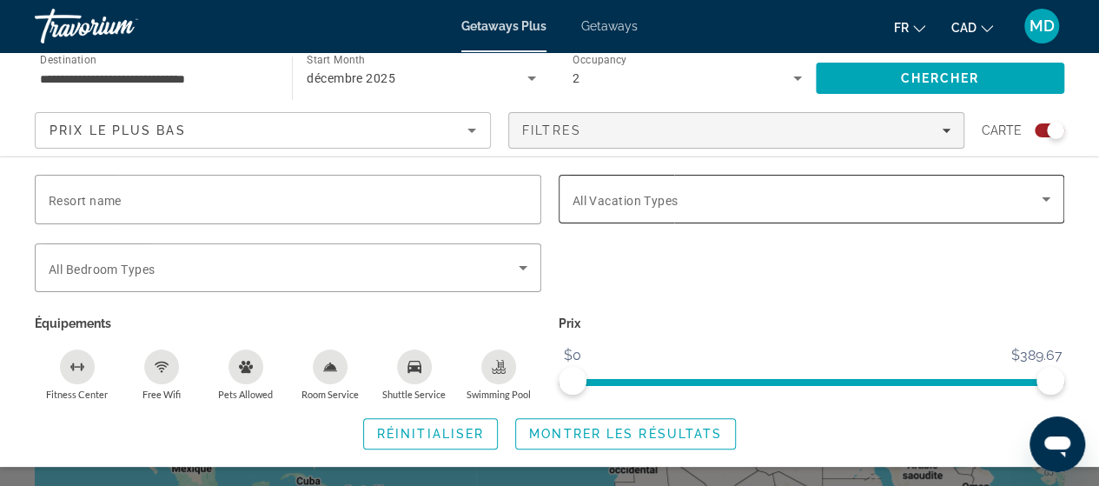
click at [970, 219] on div "Search widget" at bounding box center [812, 199] width 479 height 49
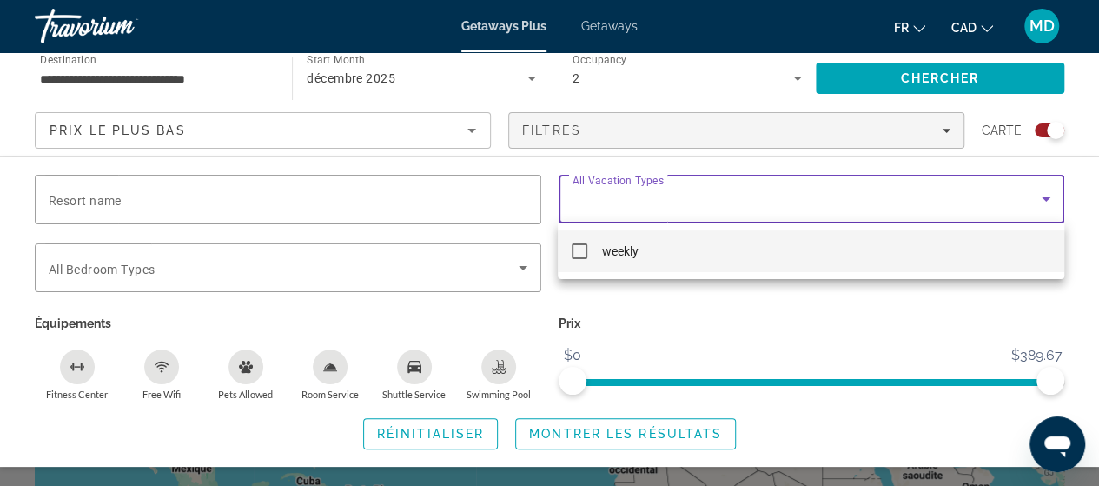
click at [970, 219] on div at bounding box center [549, 243] width 1099 height 486
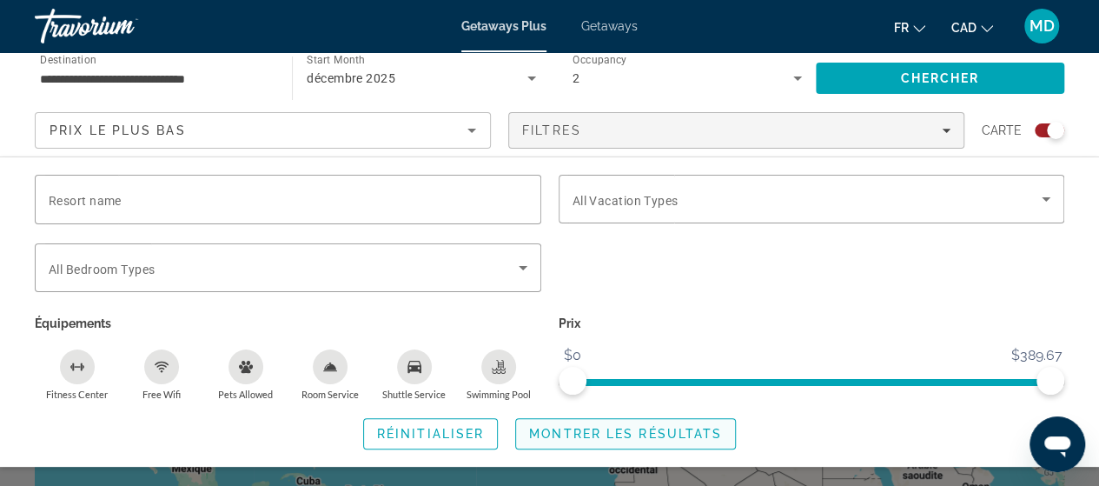
click at [699, 433] on span "Montrer les résultats" at bounding box center [625, 434] width 193 height 14
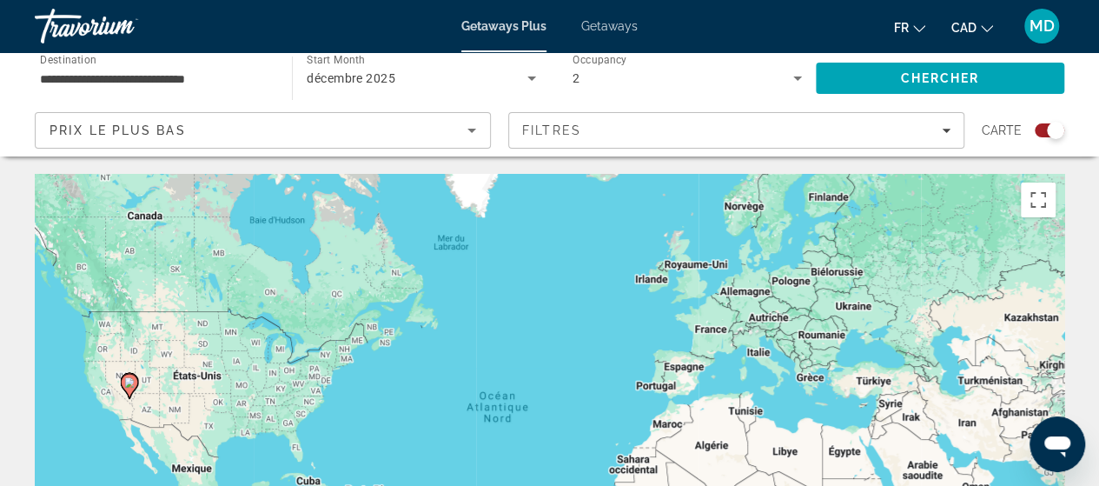
click at [620, 23] on span "Getaways" at bounding box center [609, 26] width 56 height 14
